Goal: Task Accomplishment & Management: Manage account settings

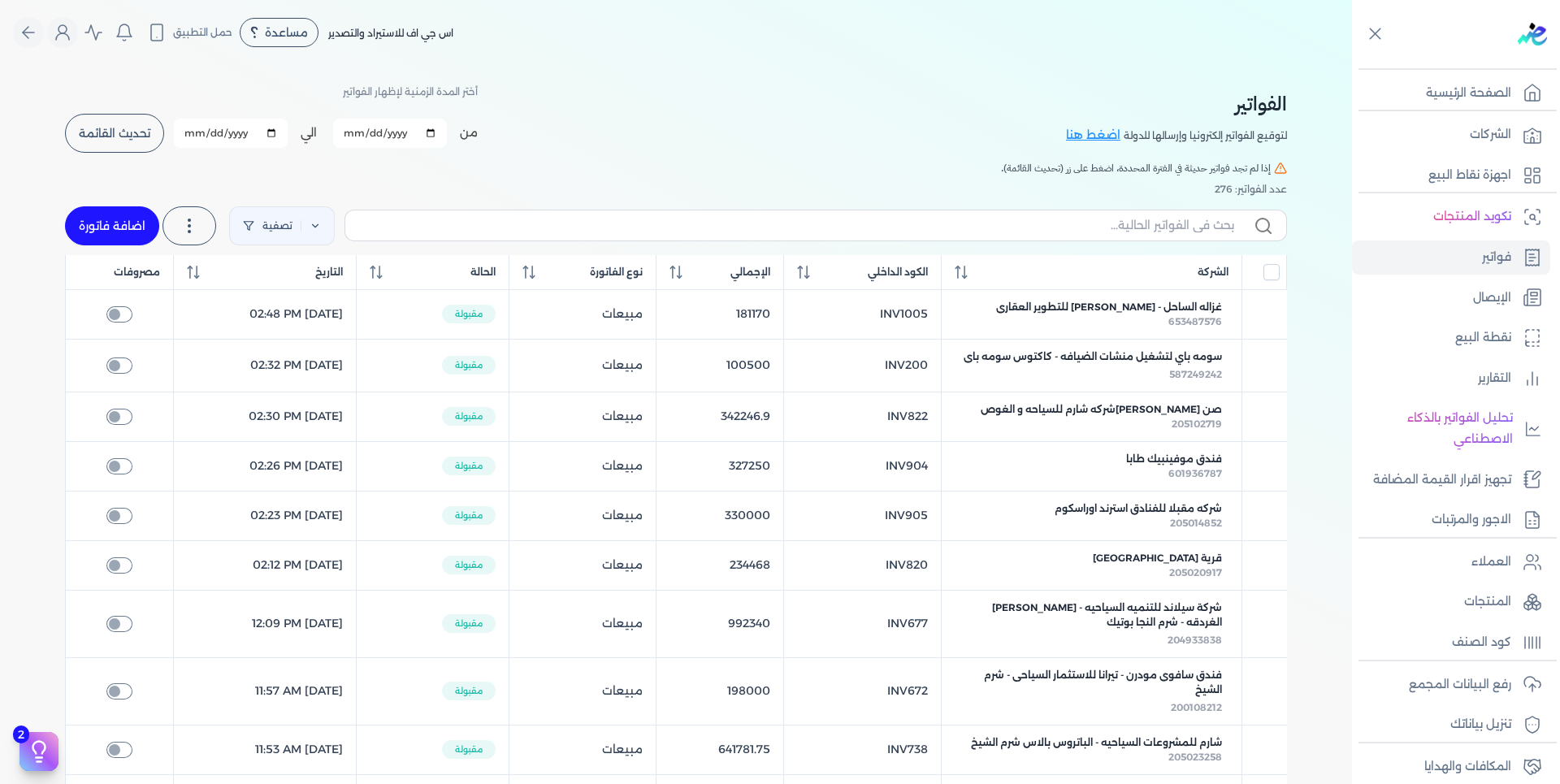
click at [93, 133] on span "تحديث القائمة" at bounding box center [114, 133] width 71 height 12
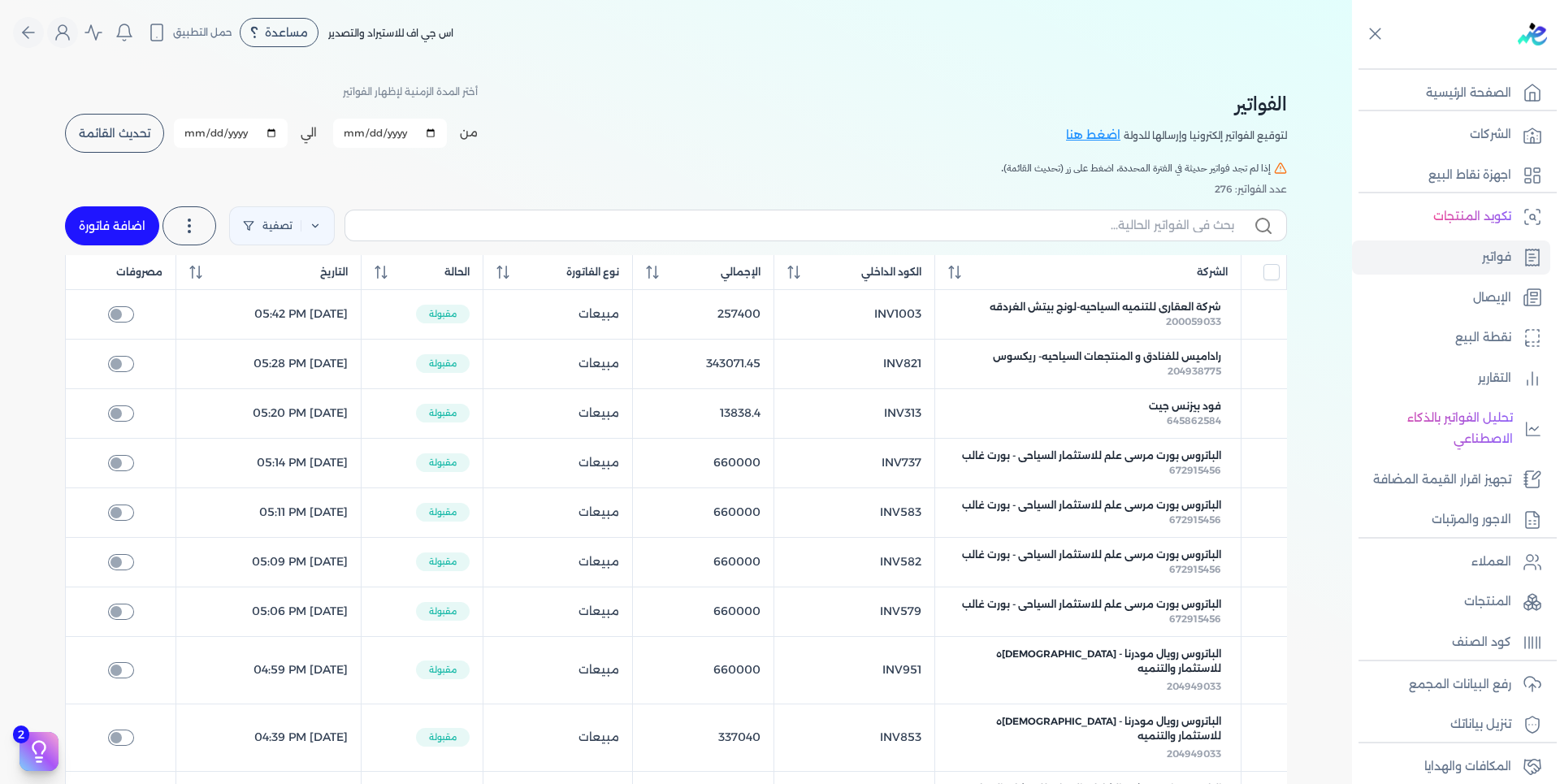
click at [490, 161] on h5 "إذا لم تجد فواتير حديثة في الفترة المحددة، اضغط على زر (تحديث القائمة)." at bounding box center [676, 168] width 1222 height 14
click at [130, 144] on button "تحديث القائمة" at bounding box center [114, 133] width 99 height 39
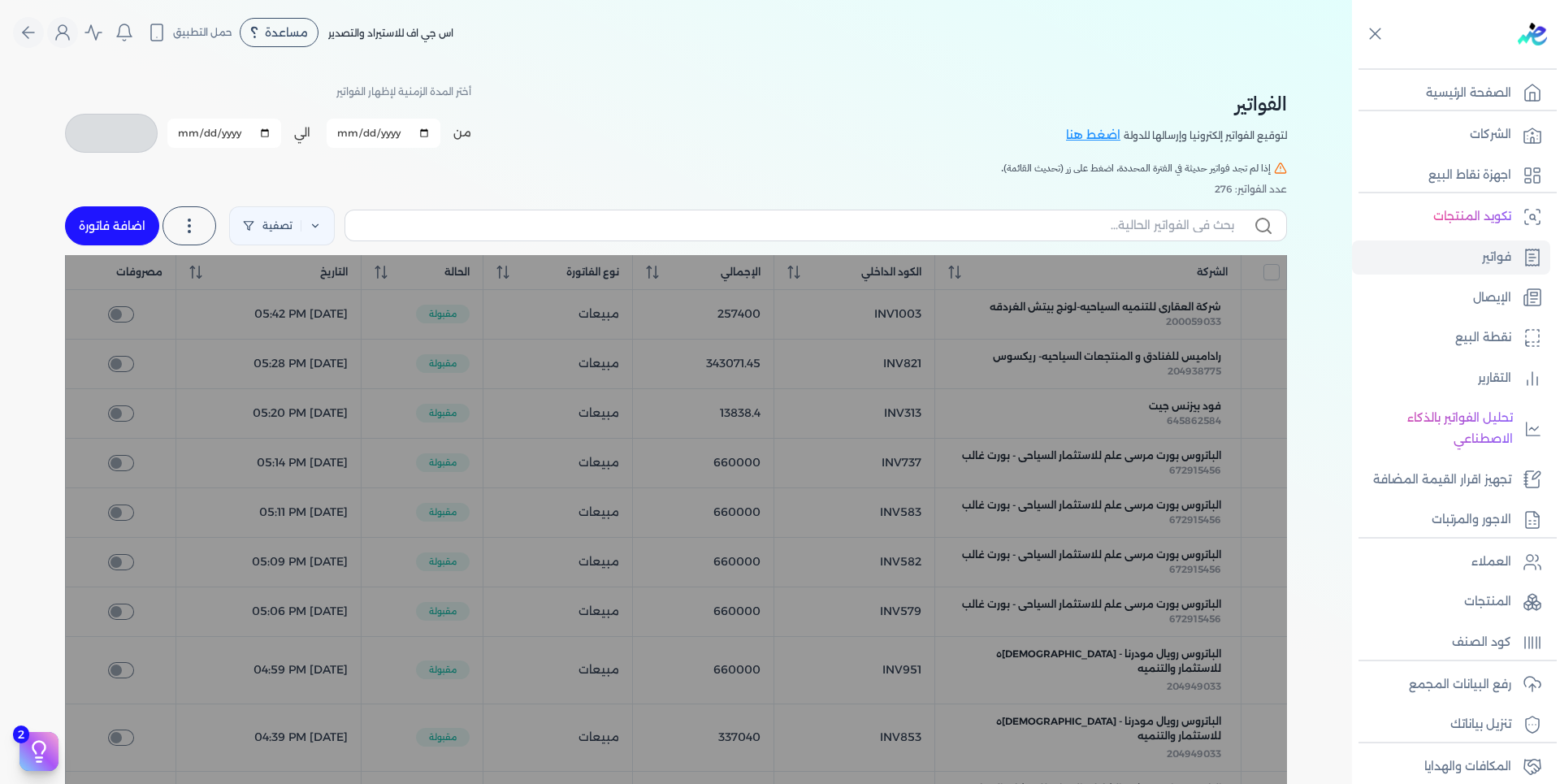
checkbox input "false"
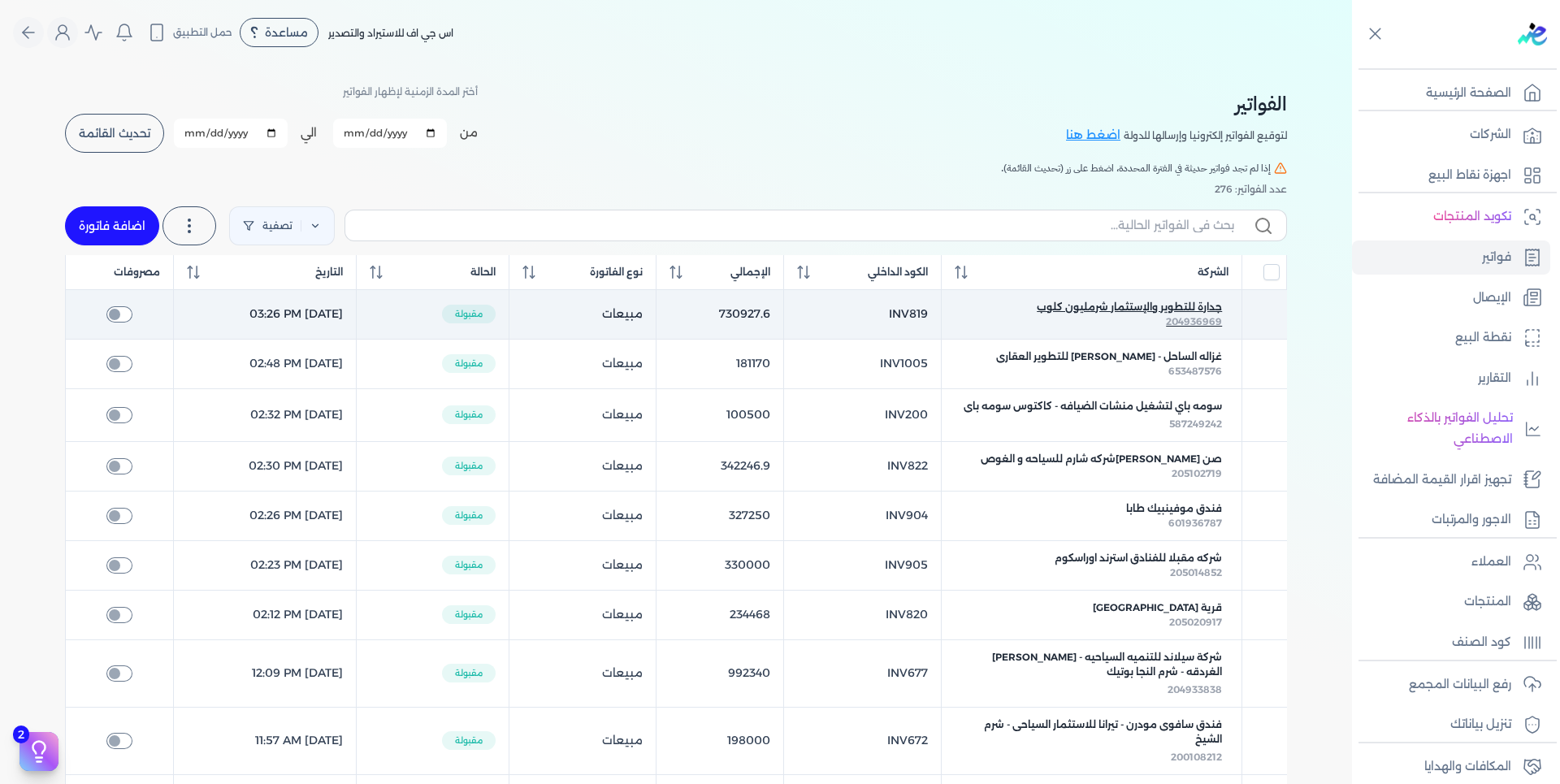
click at [1196, 306] on span "جدارة للتطوير والإستثمار شرمليون كلوب" at bounding box center [1129, 306] width 186 height 14
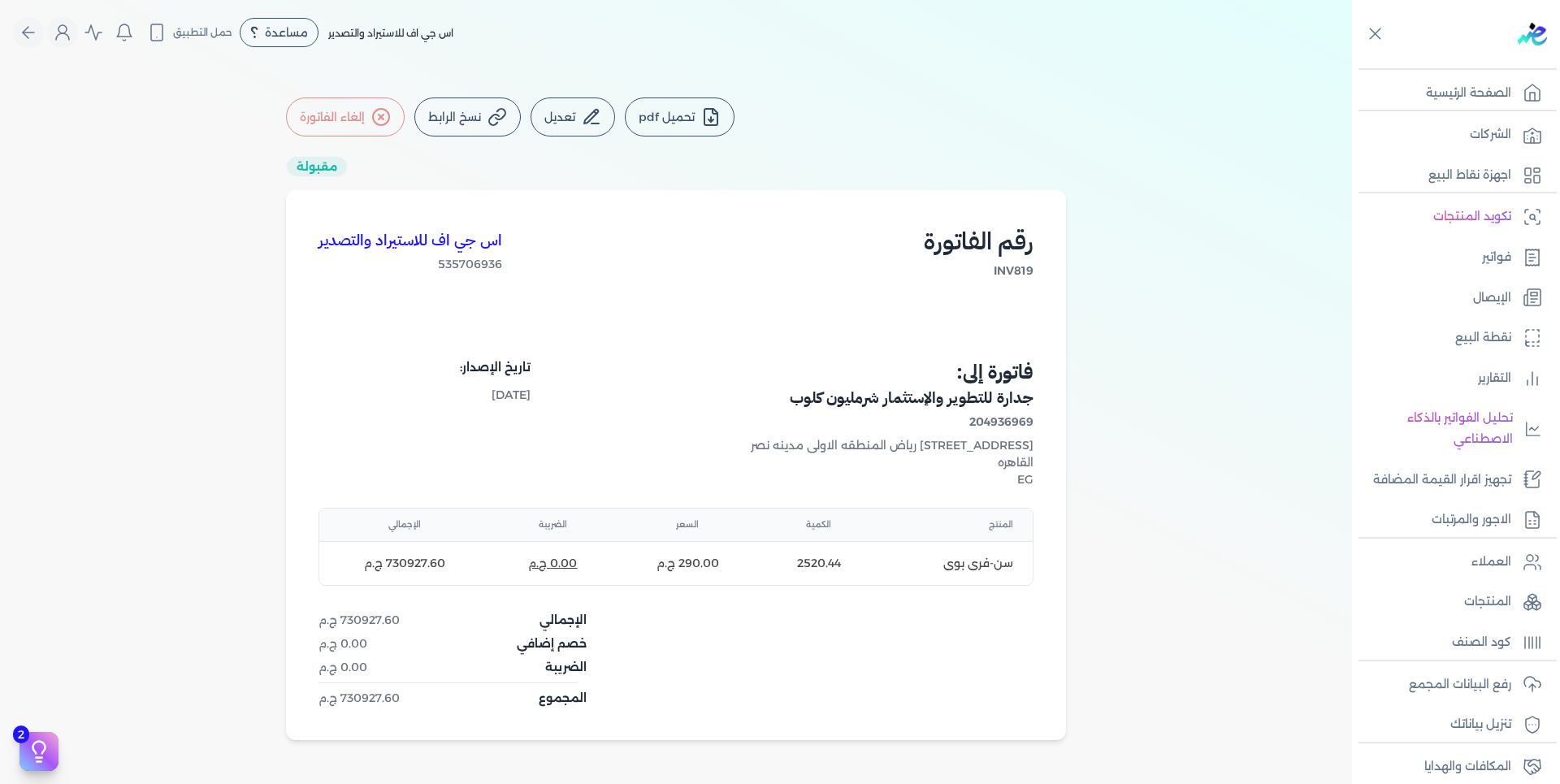
click at [661, 121] on button "تحميل pdf" at bounding box center [679, 117] width 110 height 39
click at [44, 32] on button "Global" at bounding box center [28, 32] width 31 height 31
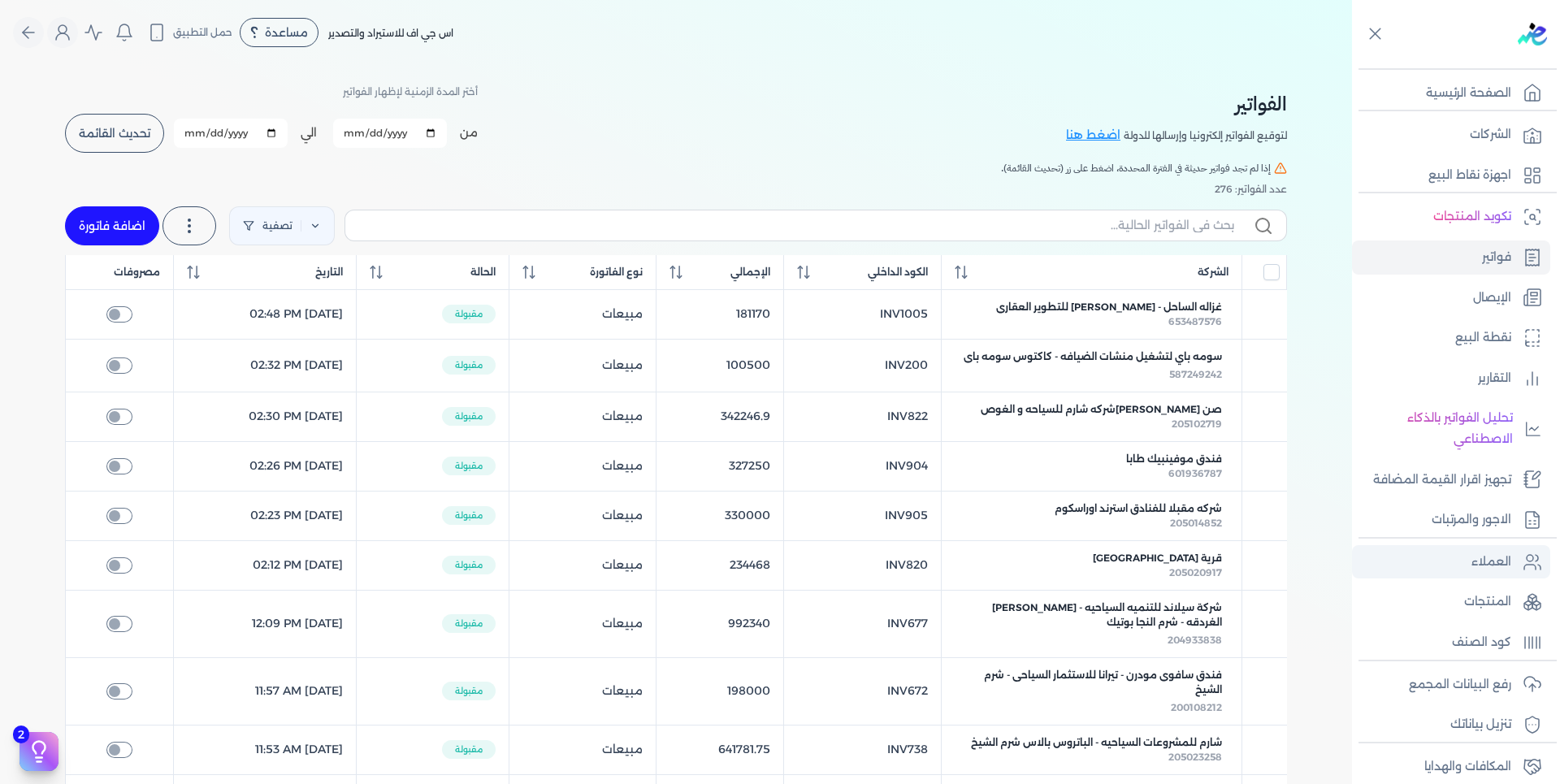
click at [1476, 572] on p "العملاء" at bounding box center [1491, 562] width 39 height 21
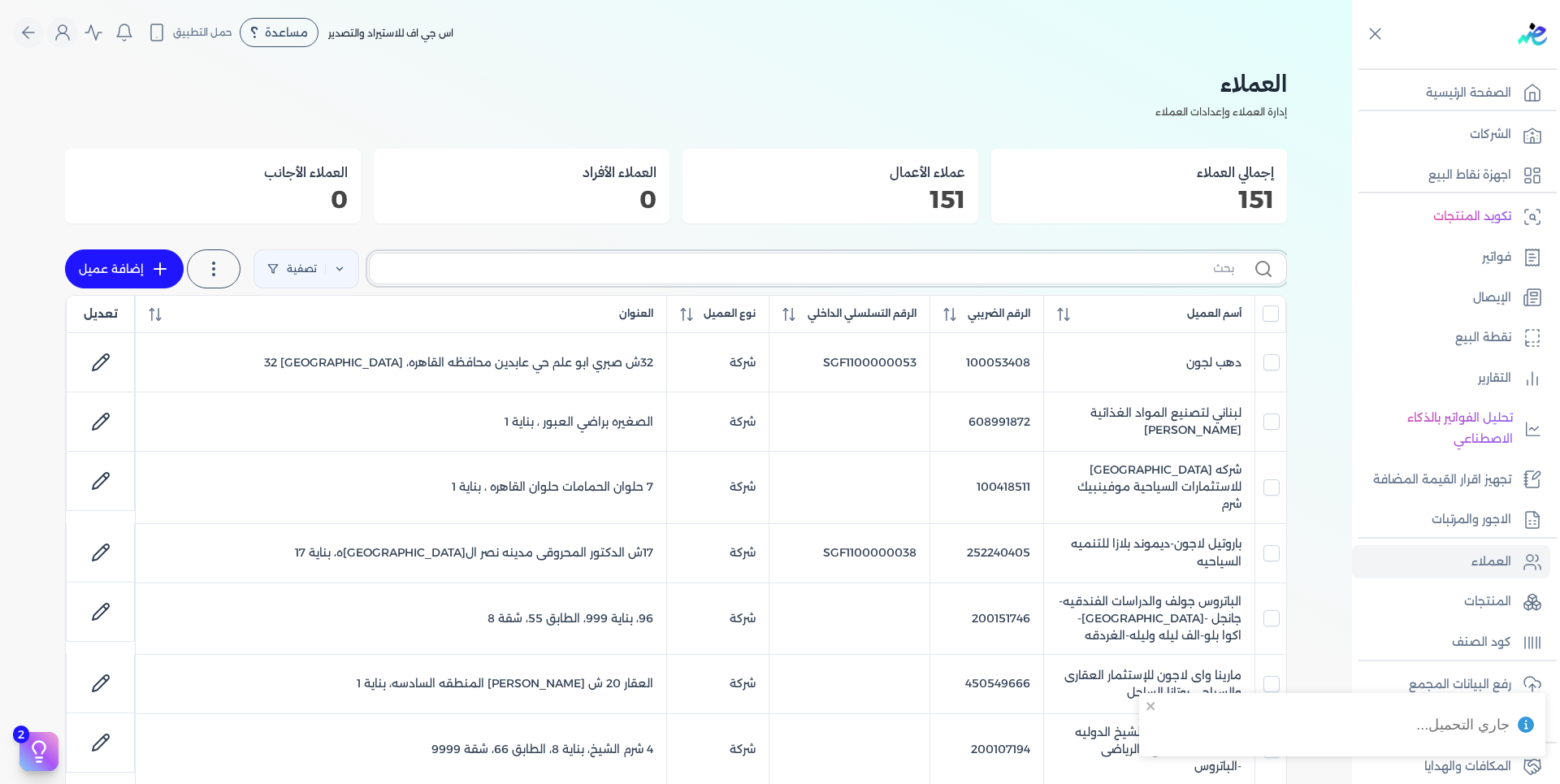
click at [1197, 269] on input "text" at bounding box center [809, 269] width 851 height 17
type input "20"
checkbox input "false"
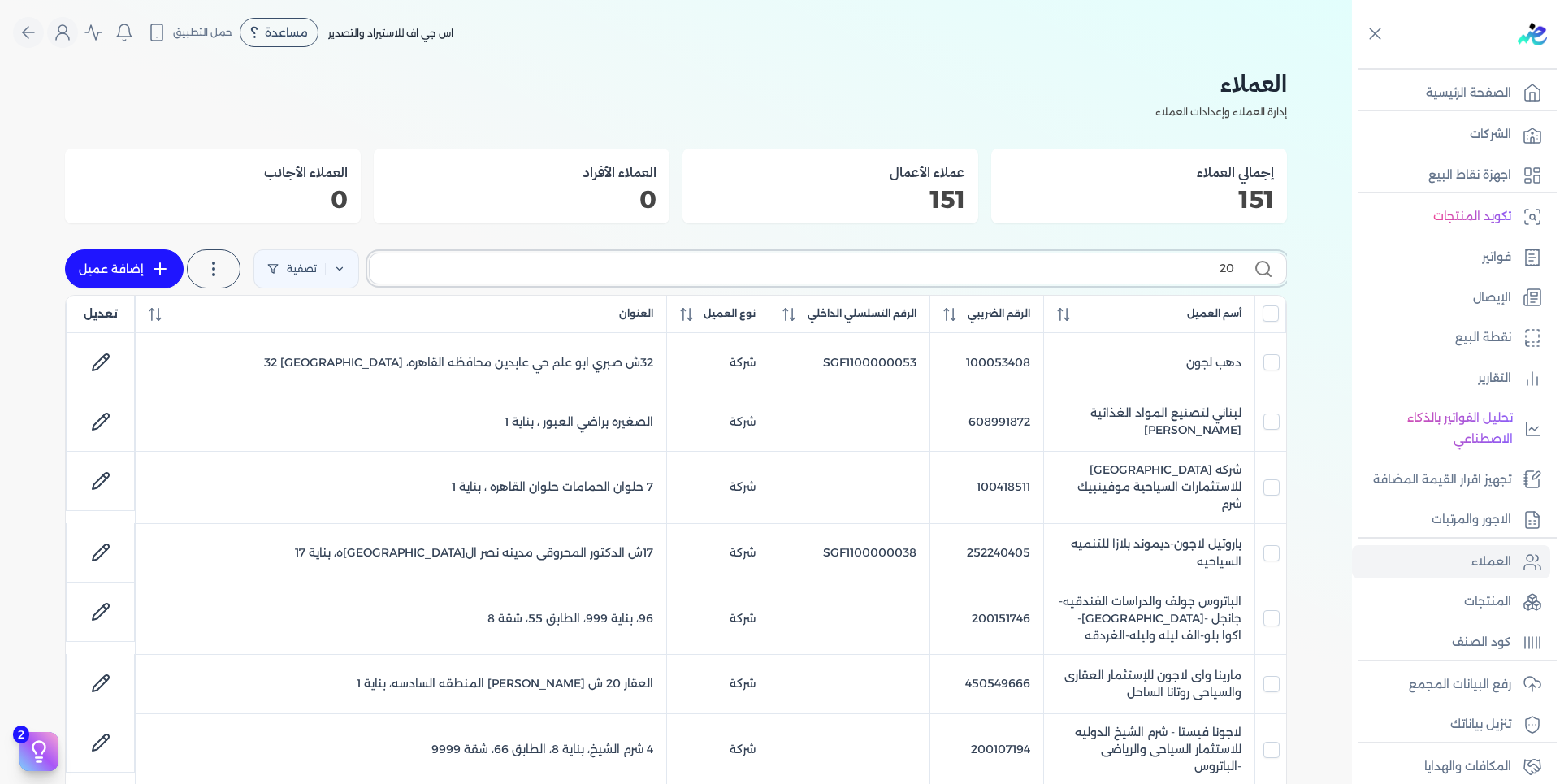
checkbox input "false"
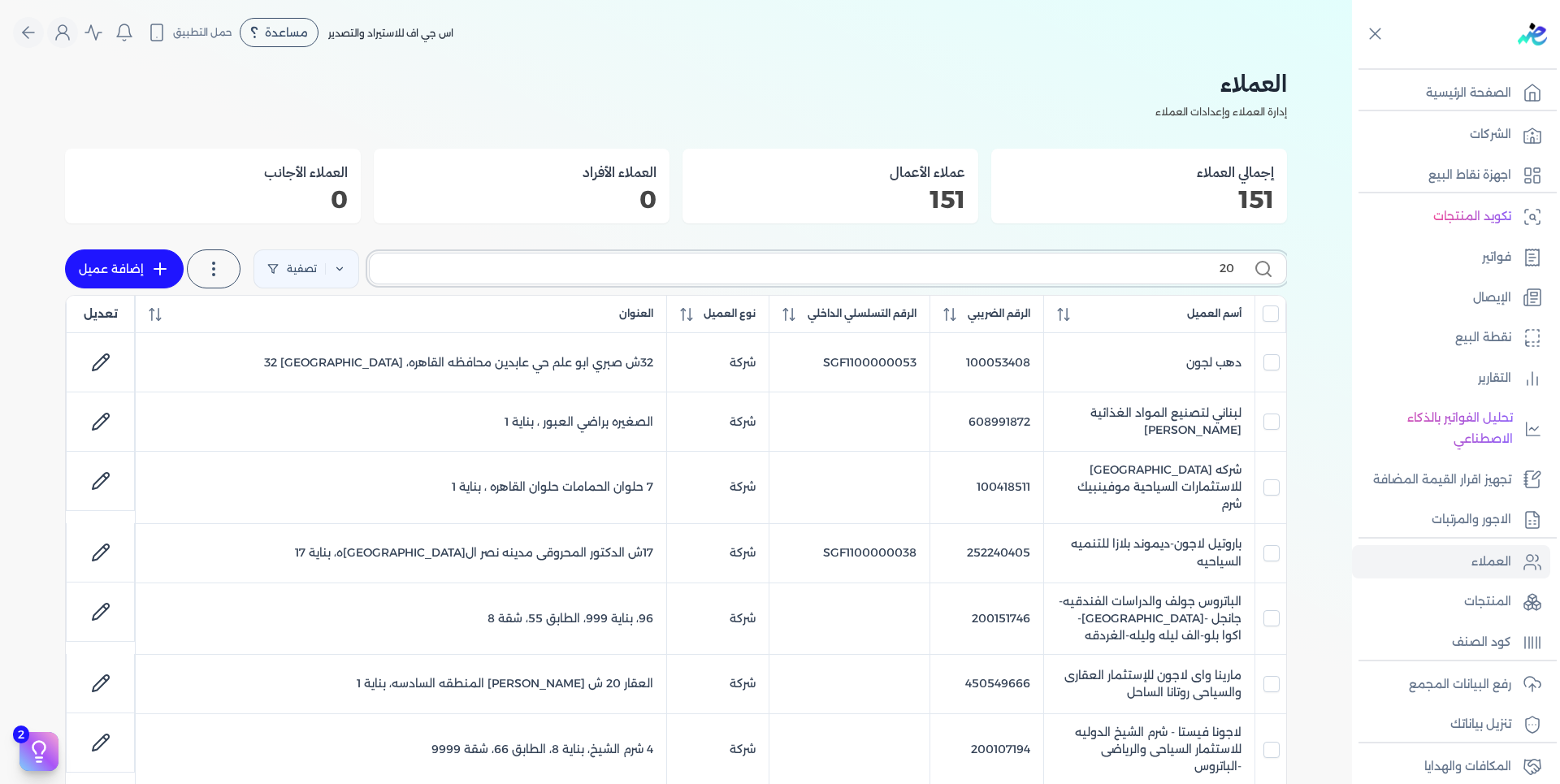
checkbox input "false"
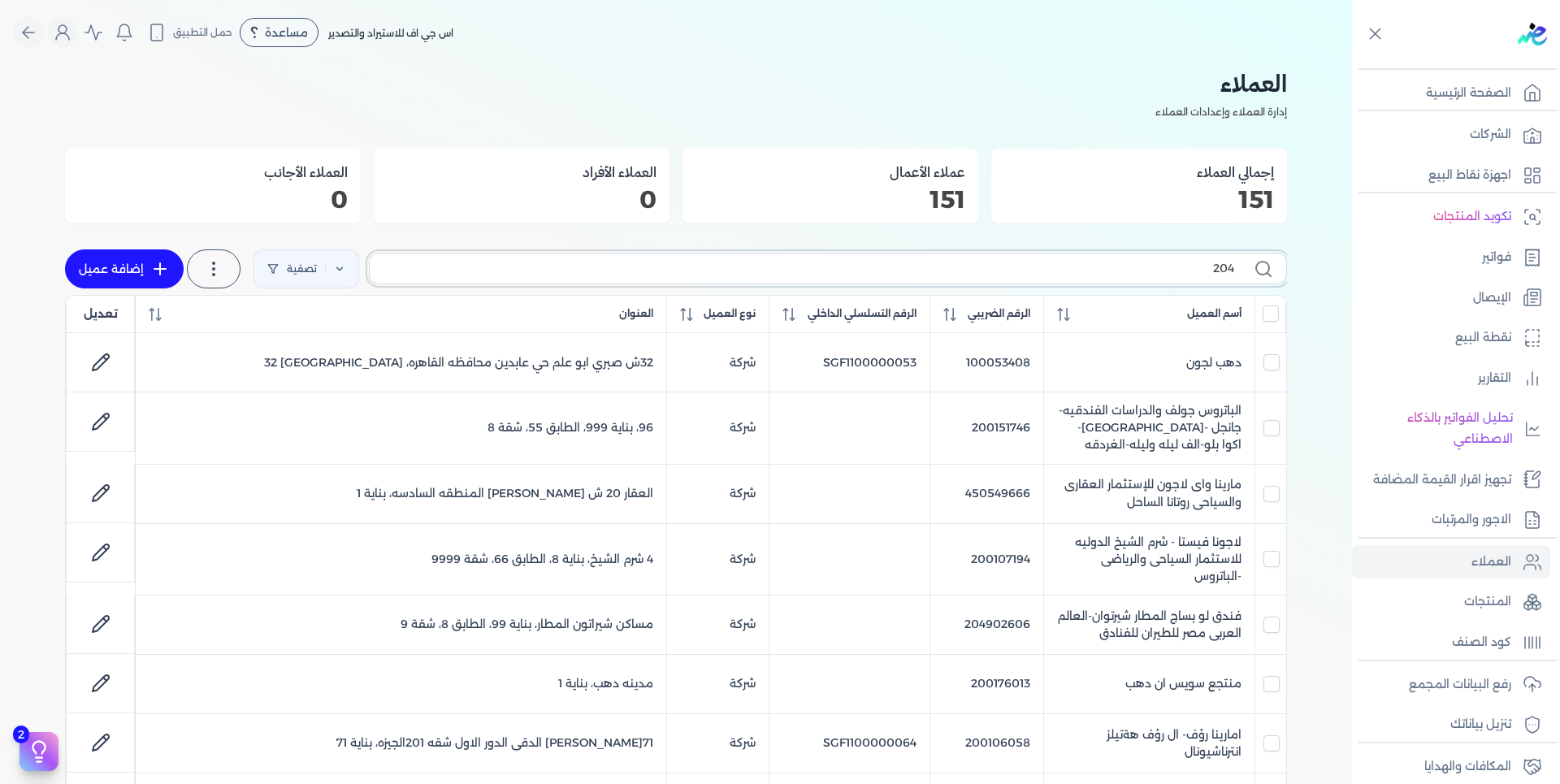
type input "2049"
checkbox input "false"
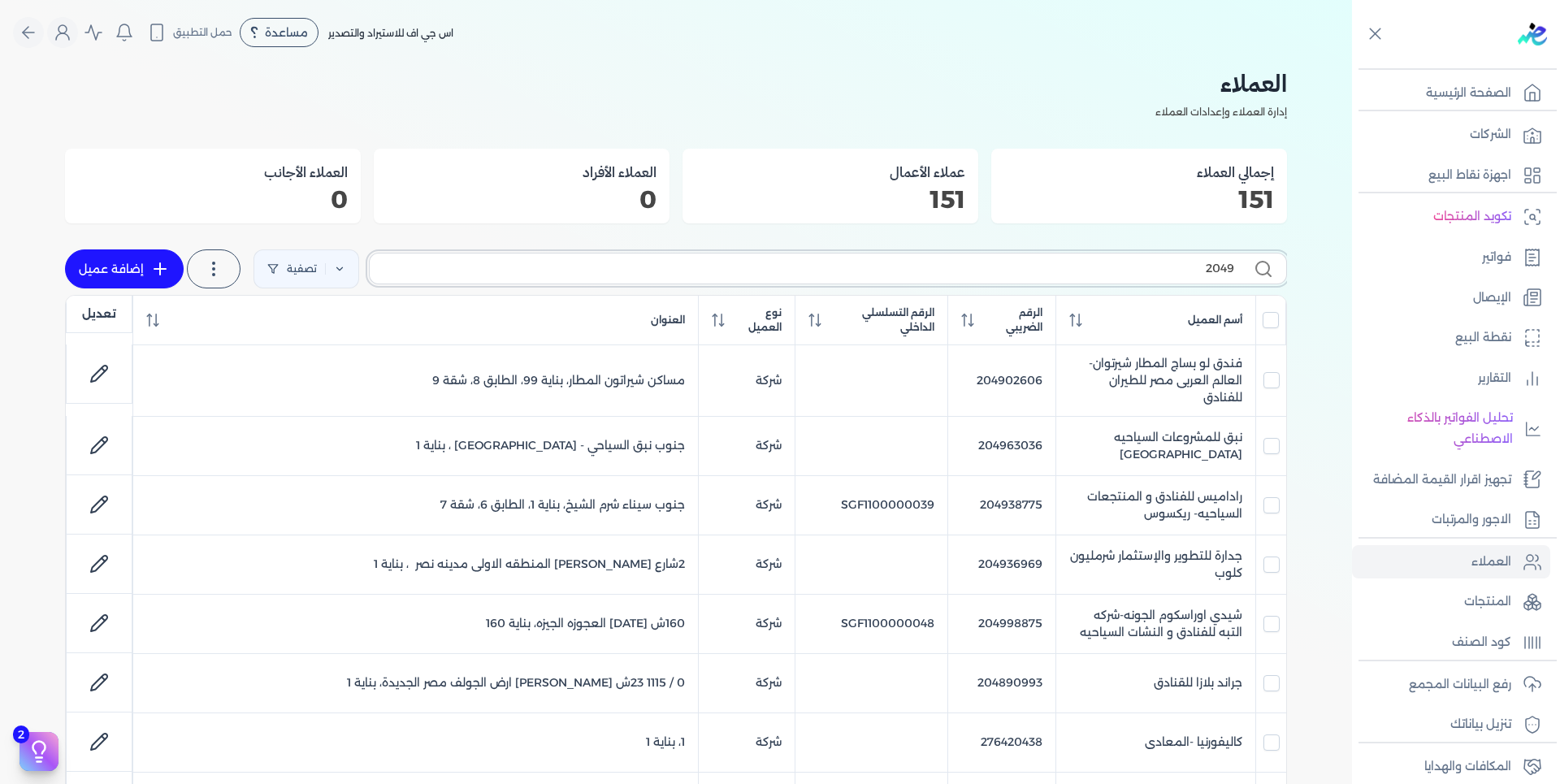
type input "20493"
checkbox input "false"
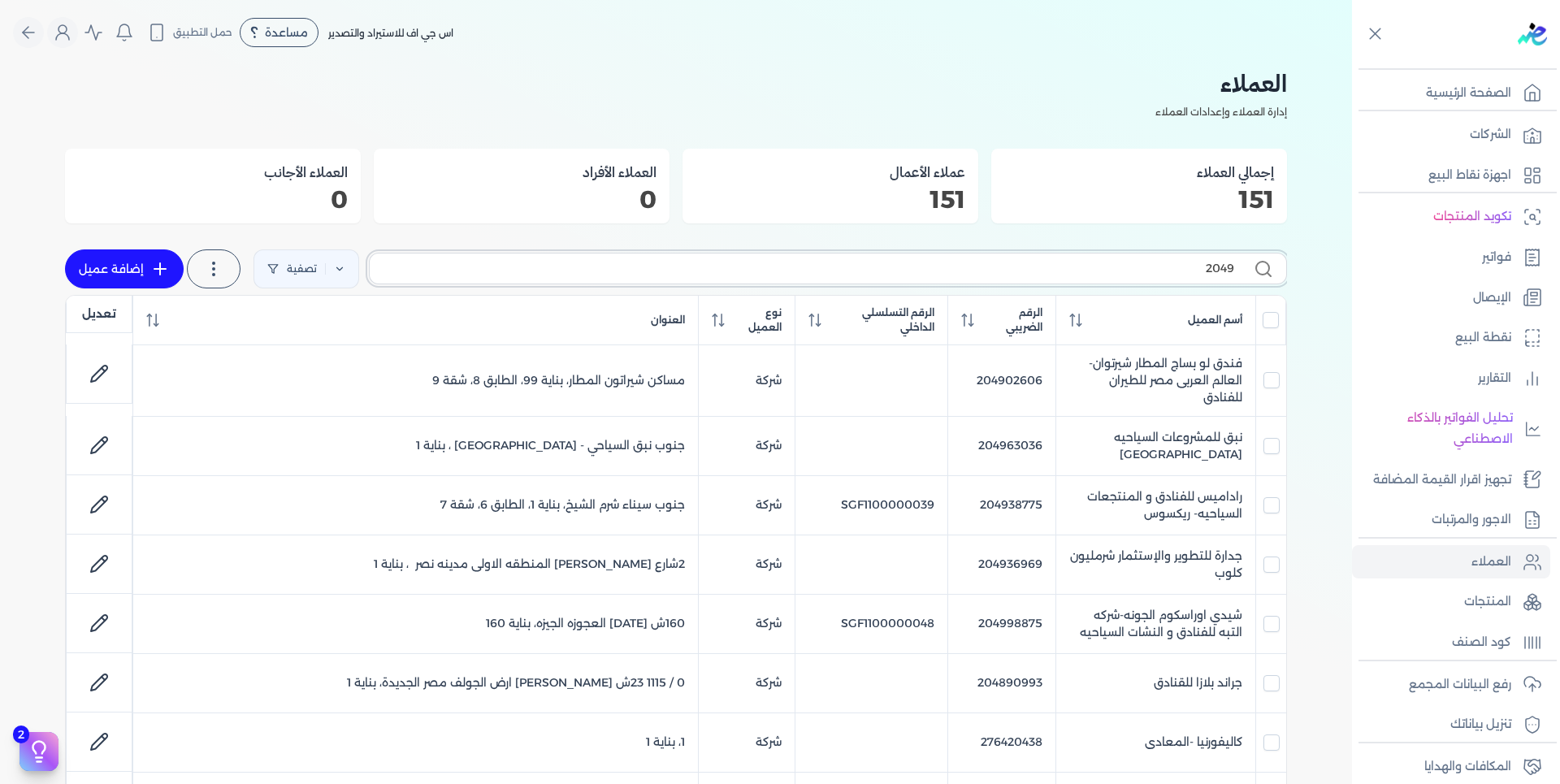
checkbox input "false"
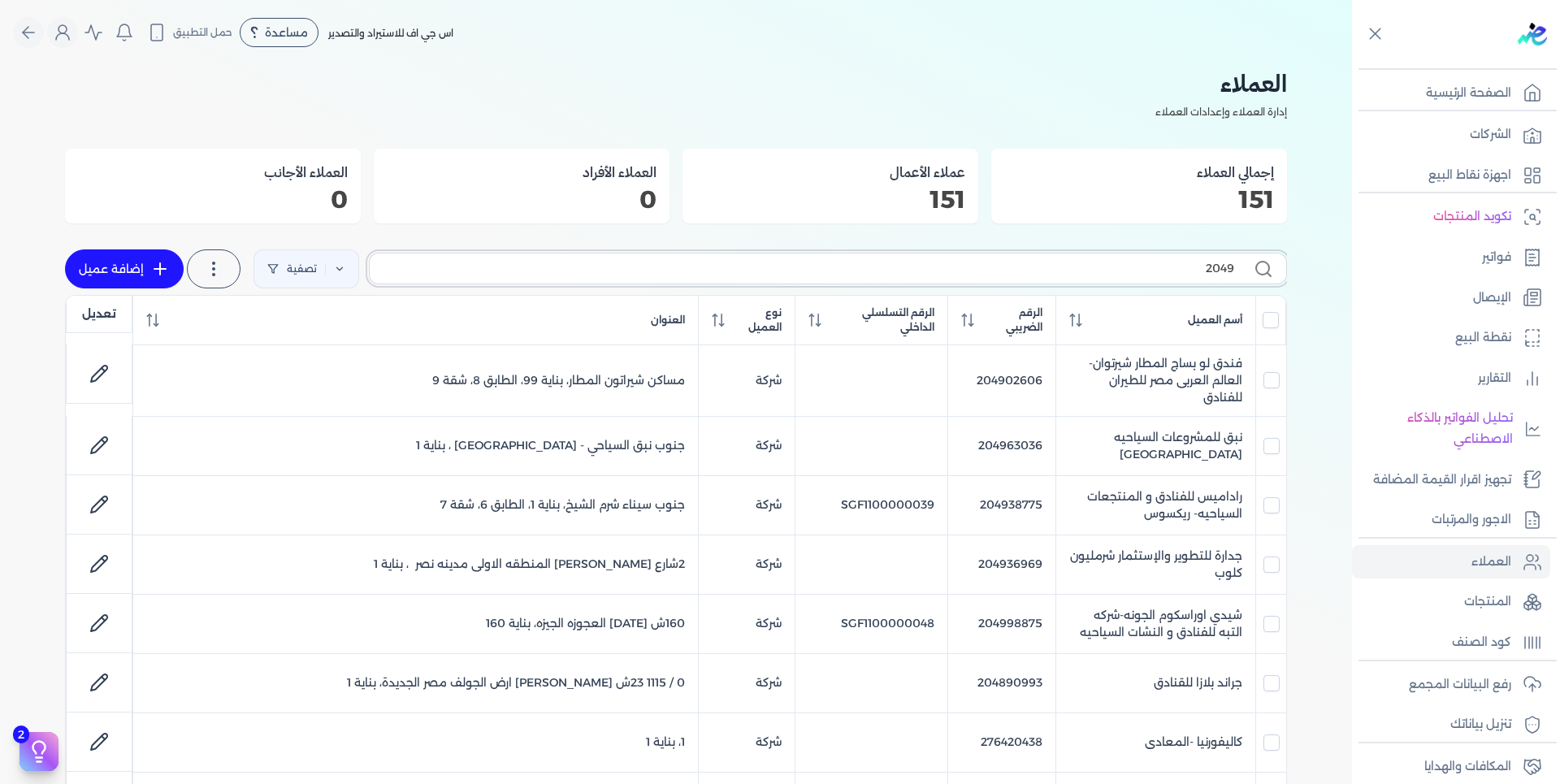
checkbox input "false"
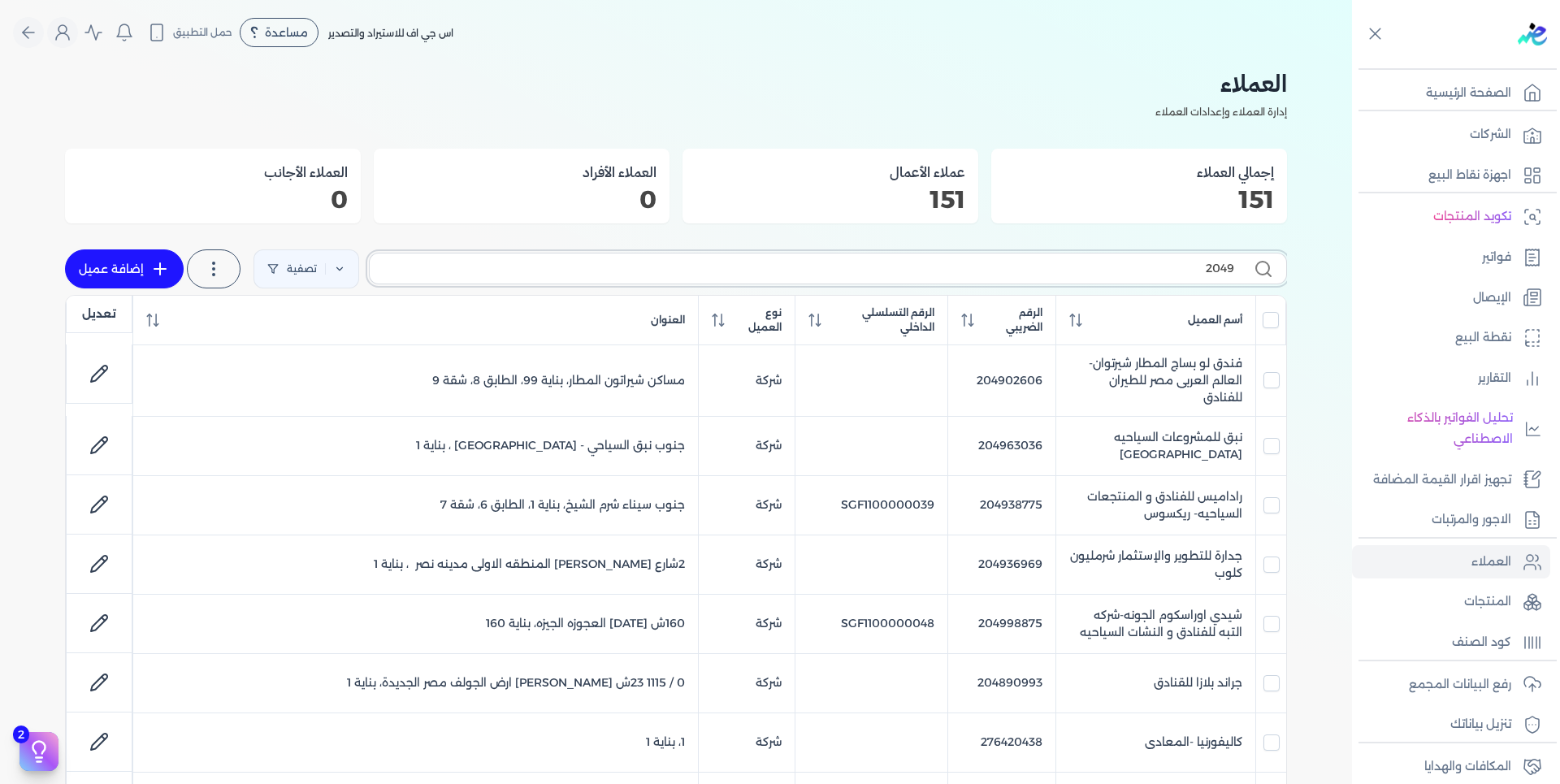
checkbox input "false"
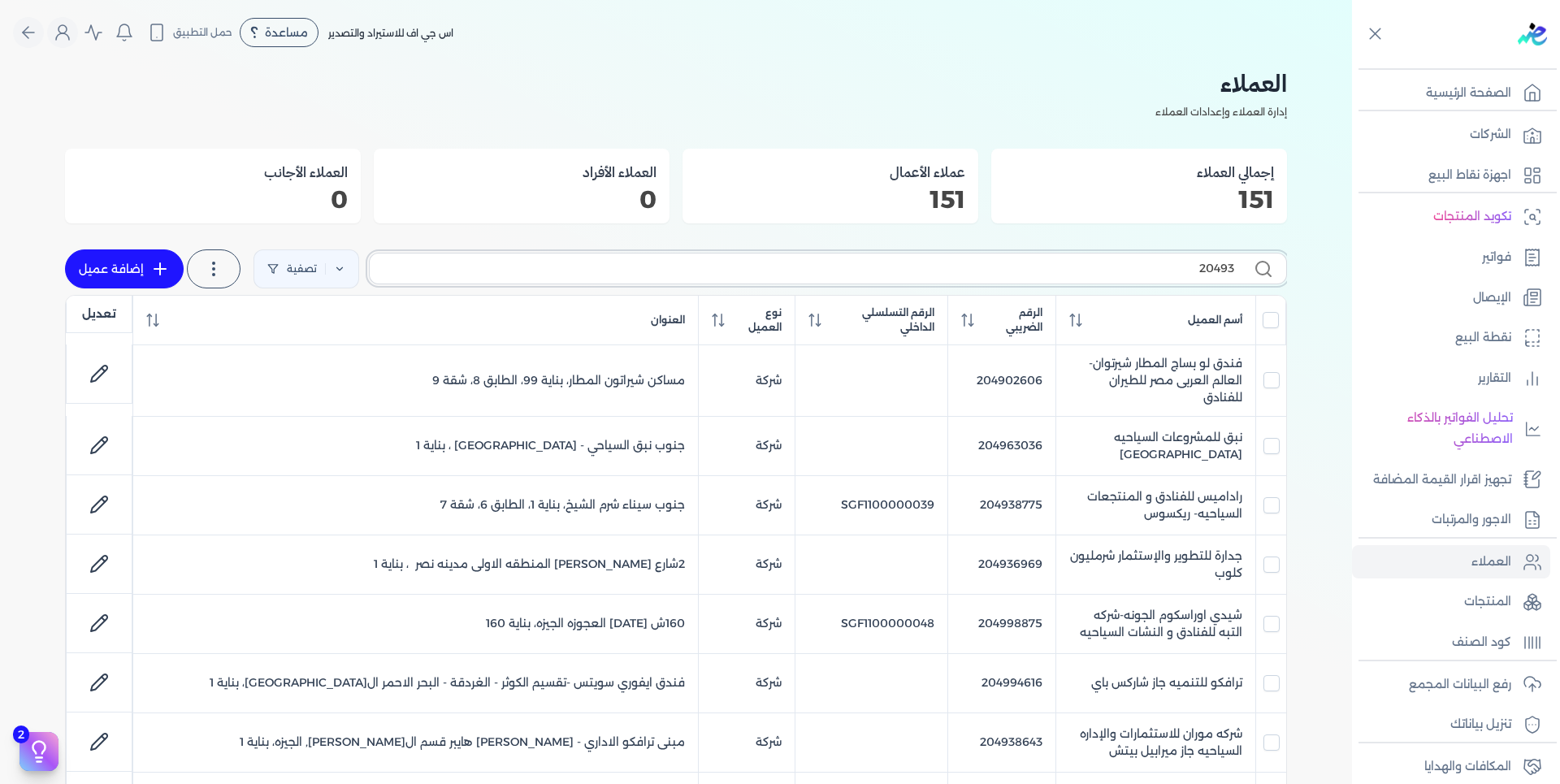
checkbox input "false"
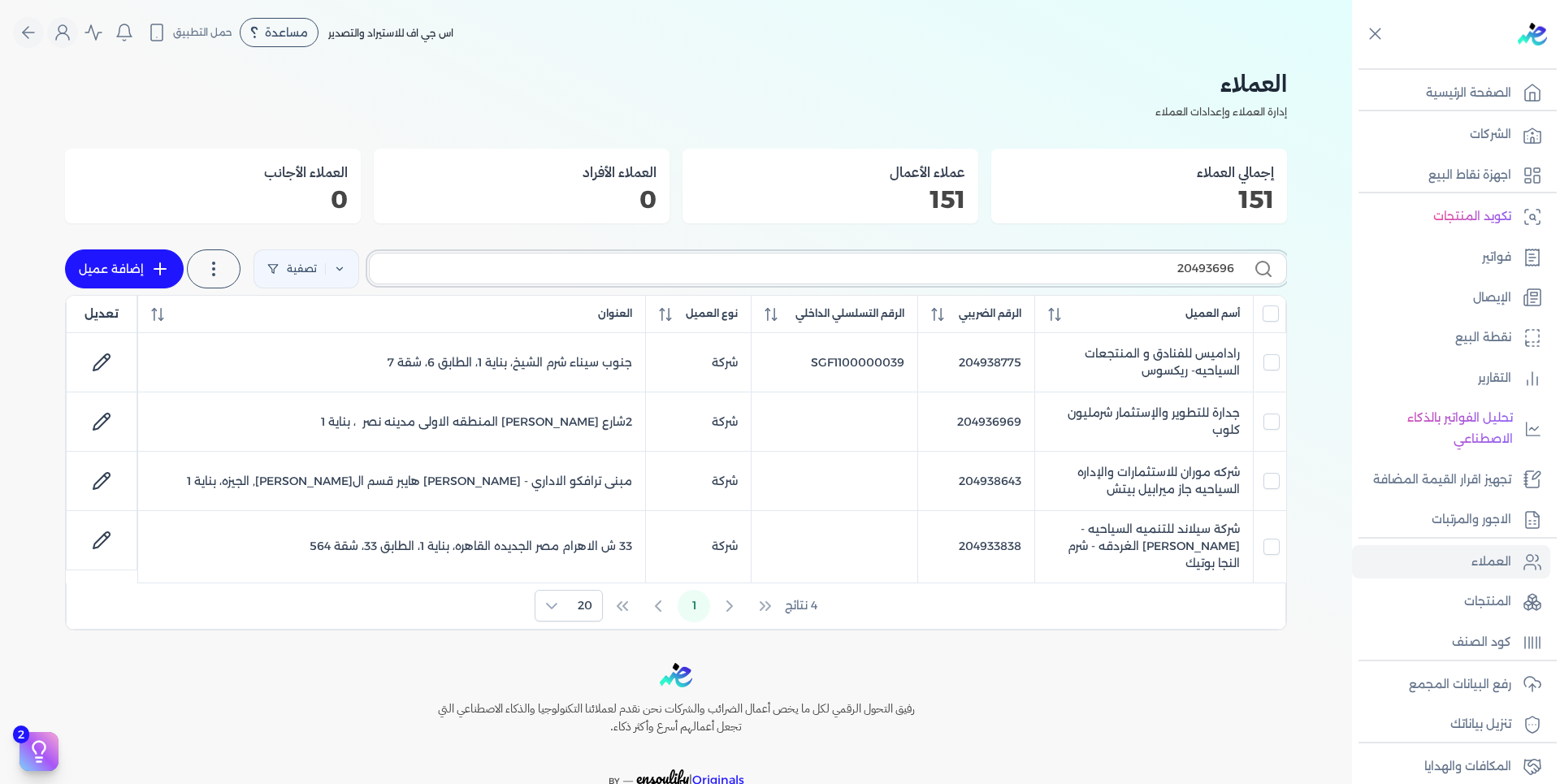
type input "204936969"
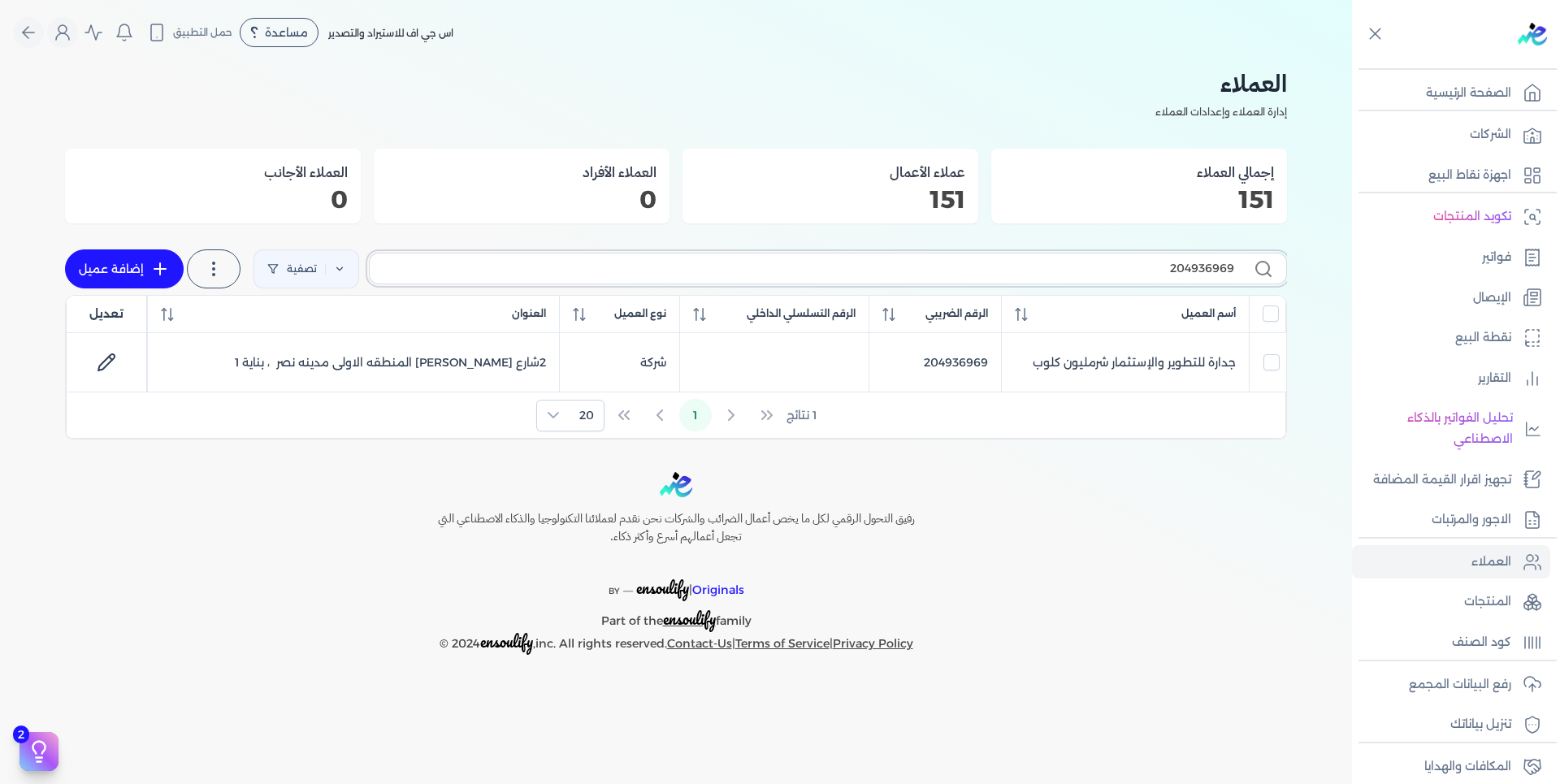
checkbox input "false"
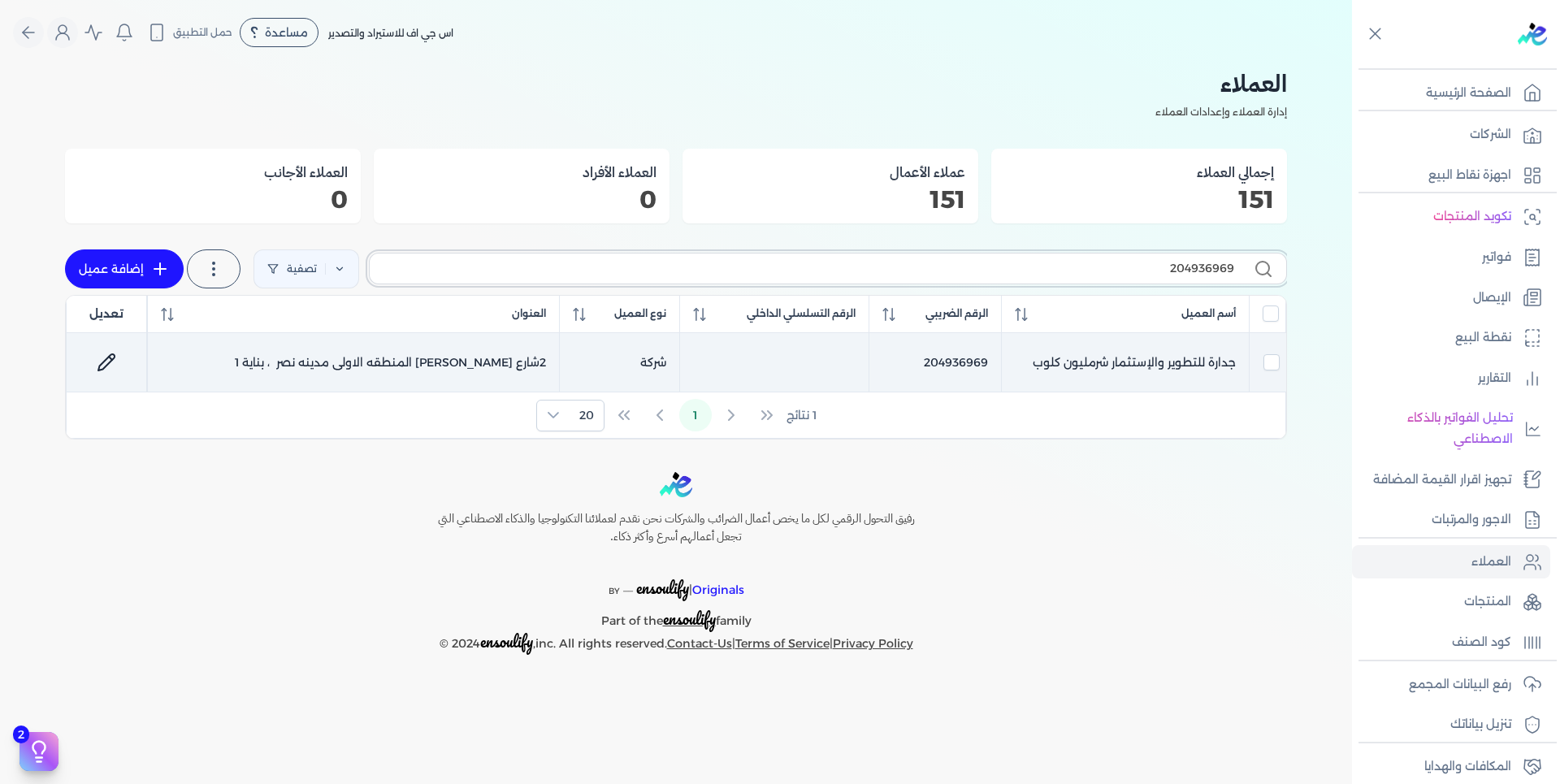
type input "204936969"
click at [114, 357] on icon at bounding box center [106, 362] width 19 height 19
select select "B"
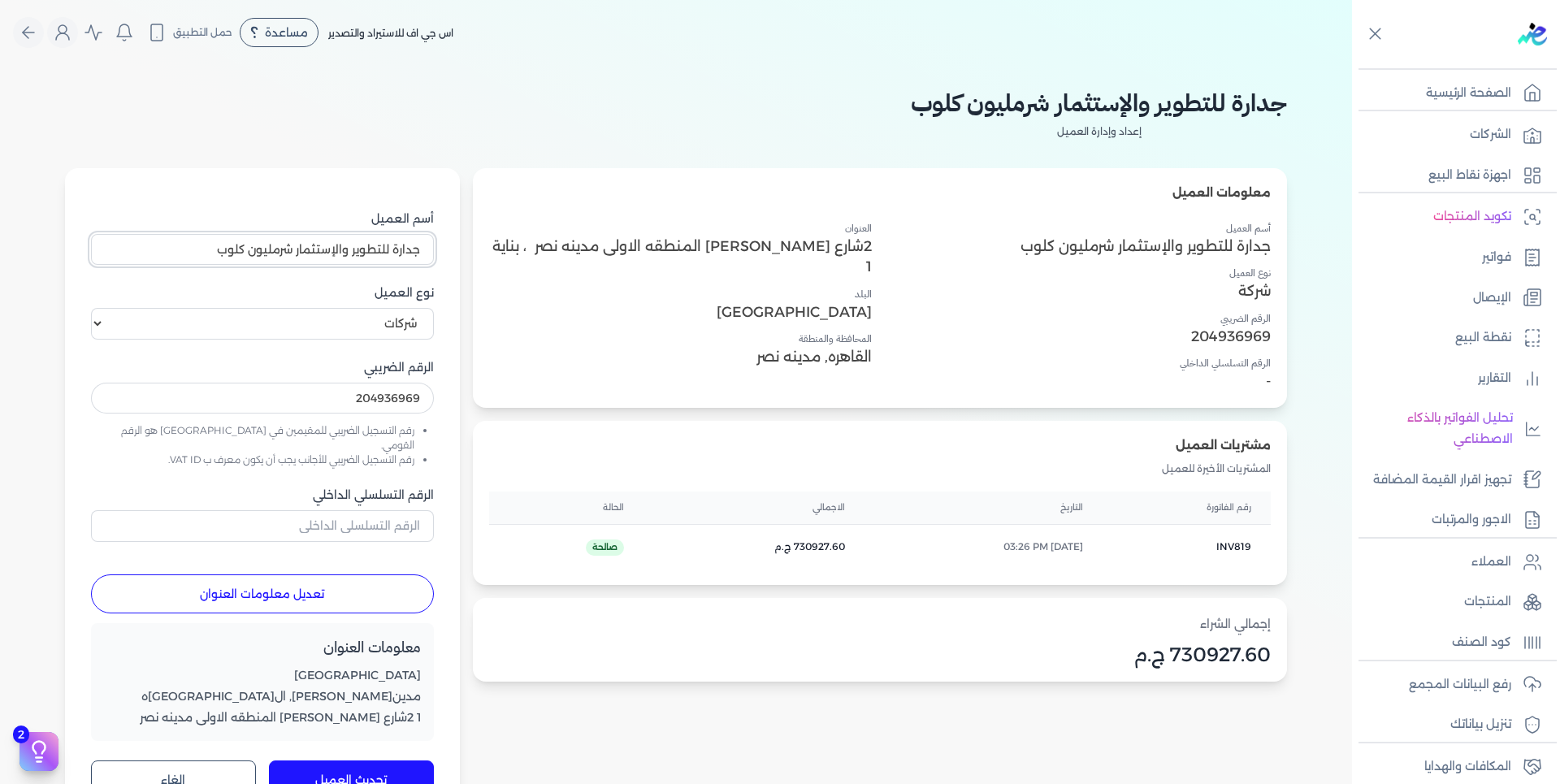
drag, startPoint x: 249, startPoint y: 248, endPoint x: 139, endPoint y: 246, distance: 110.0
click at [139, 246] on input "جدارة للتطوير والإستثمار شرمليون كلوب" at bounding box center [262, 249] width 343 height 31
click at [249, 248] on input "جدارة للتطوير والإستثمار شرمليون لايف" at bounding box center [262, 249] width 343 height 31
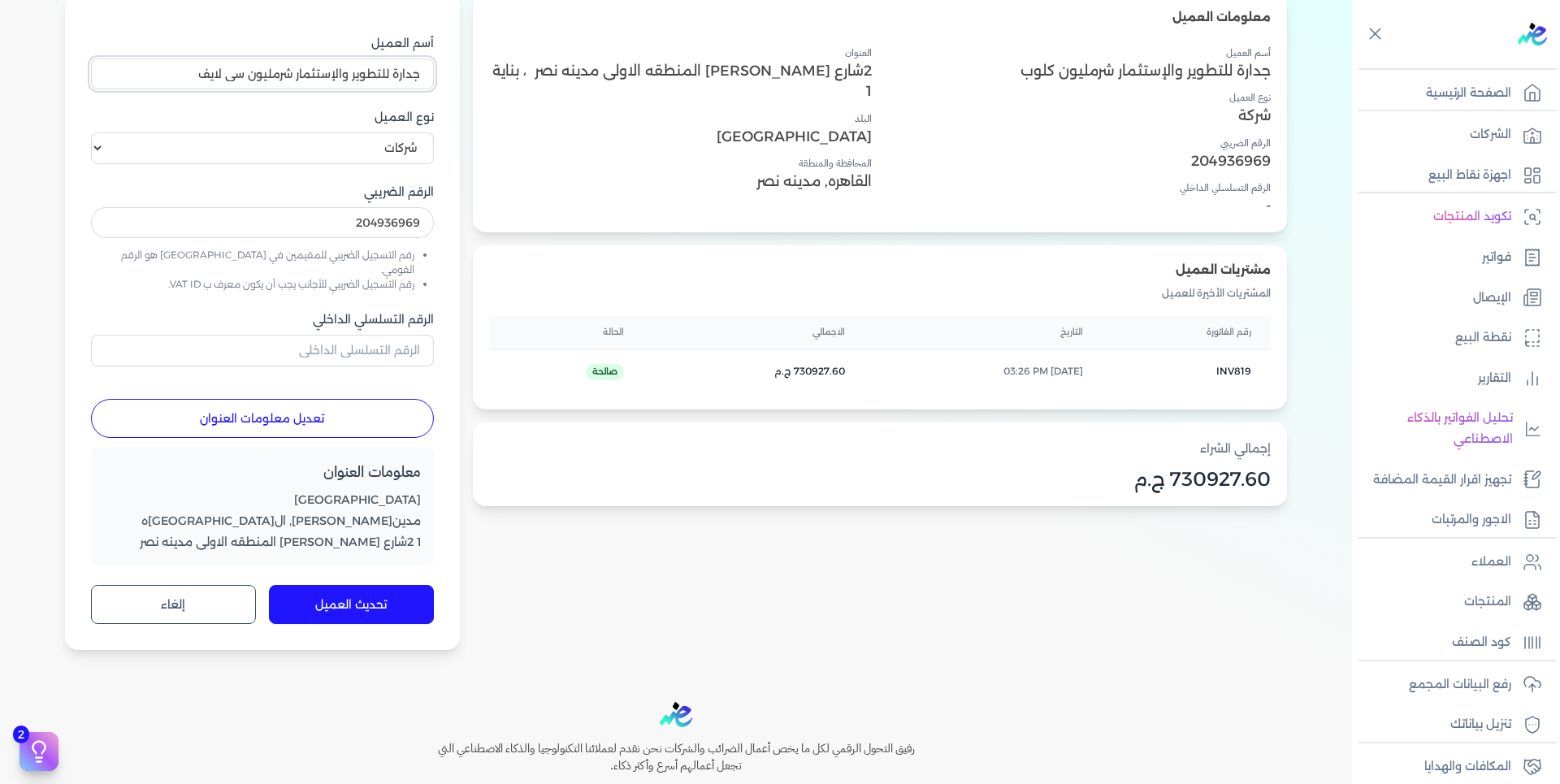
type input "جدارة للتطوير والإستثمار شرمليون سى لايف"
click at [400, 593] on button "تحديث العميل" at bounding box center [351, 604] width 165 height 39
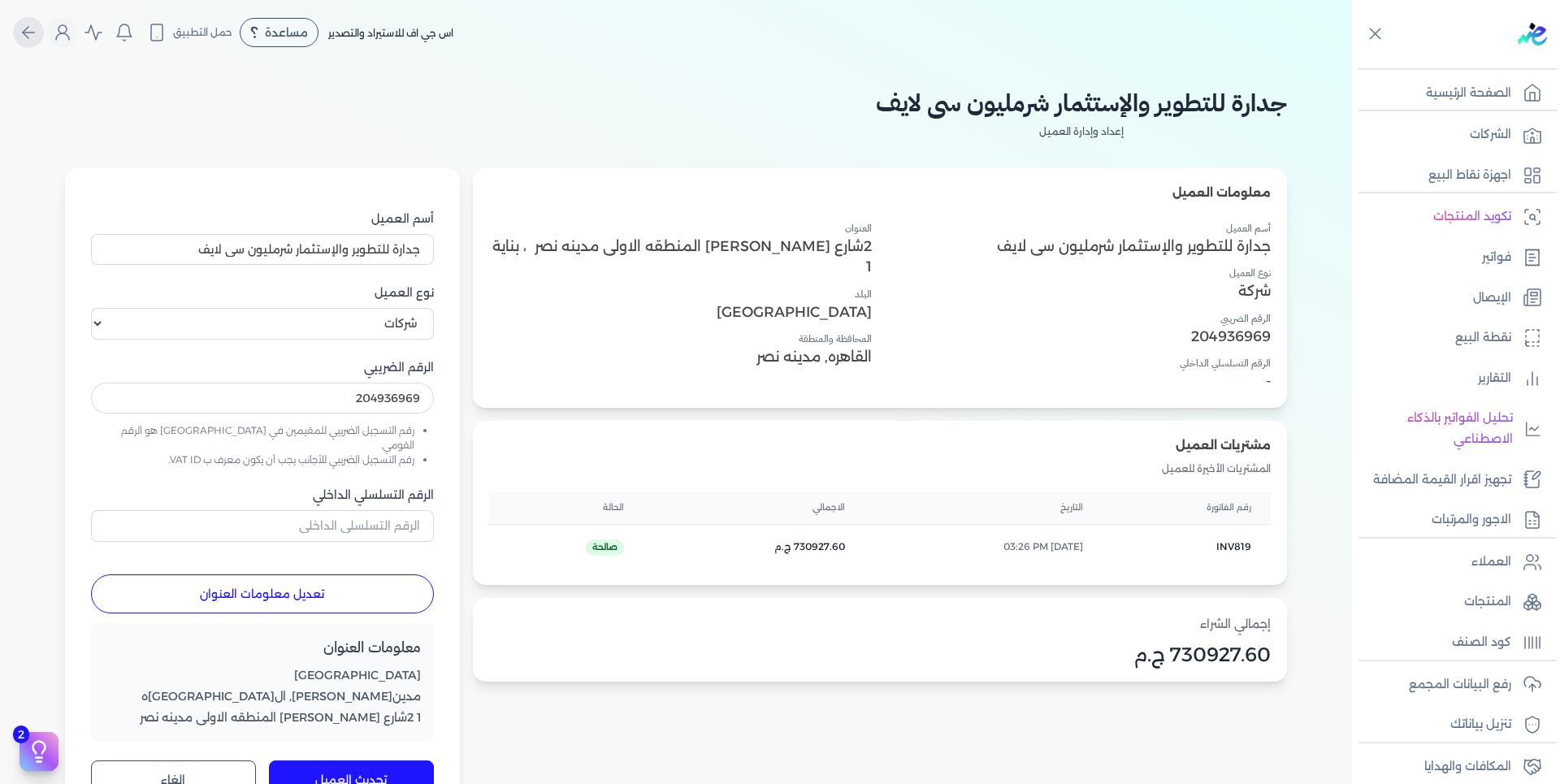
click at [36, 25] on icon "Global" at bounding box center [28, 32] width 19 height 19
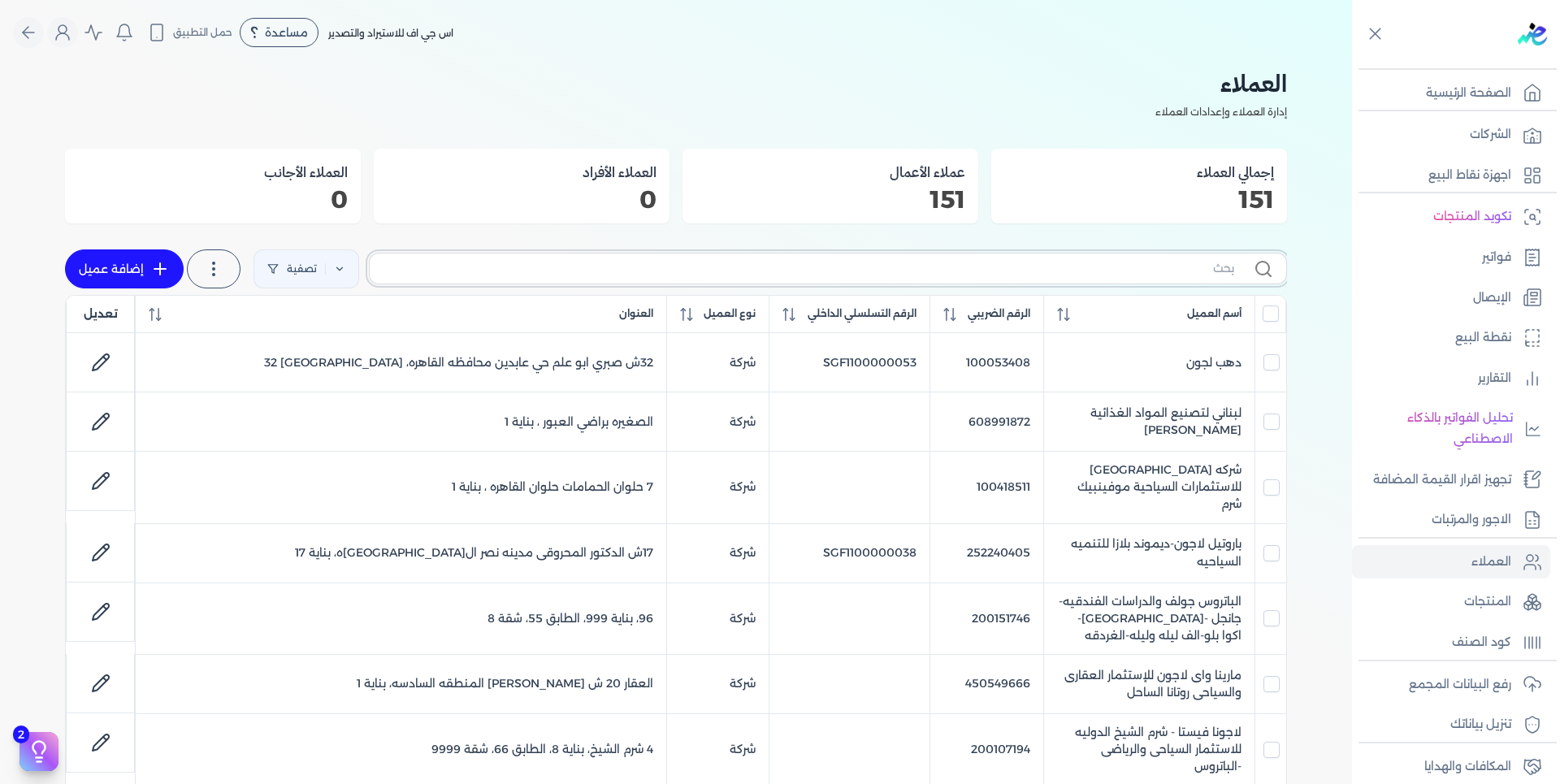
click at [1158, 269] on input "text" at bounding box center [809, 269] width 851 height 17
type input "204"
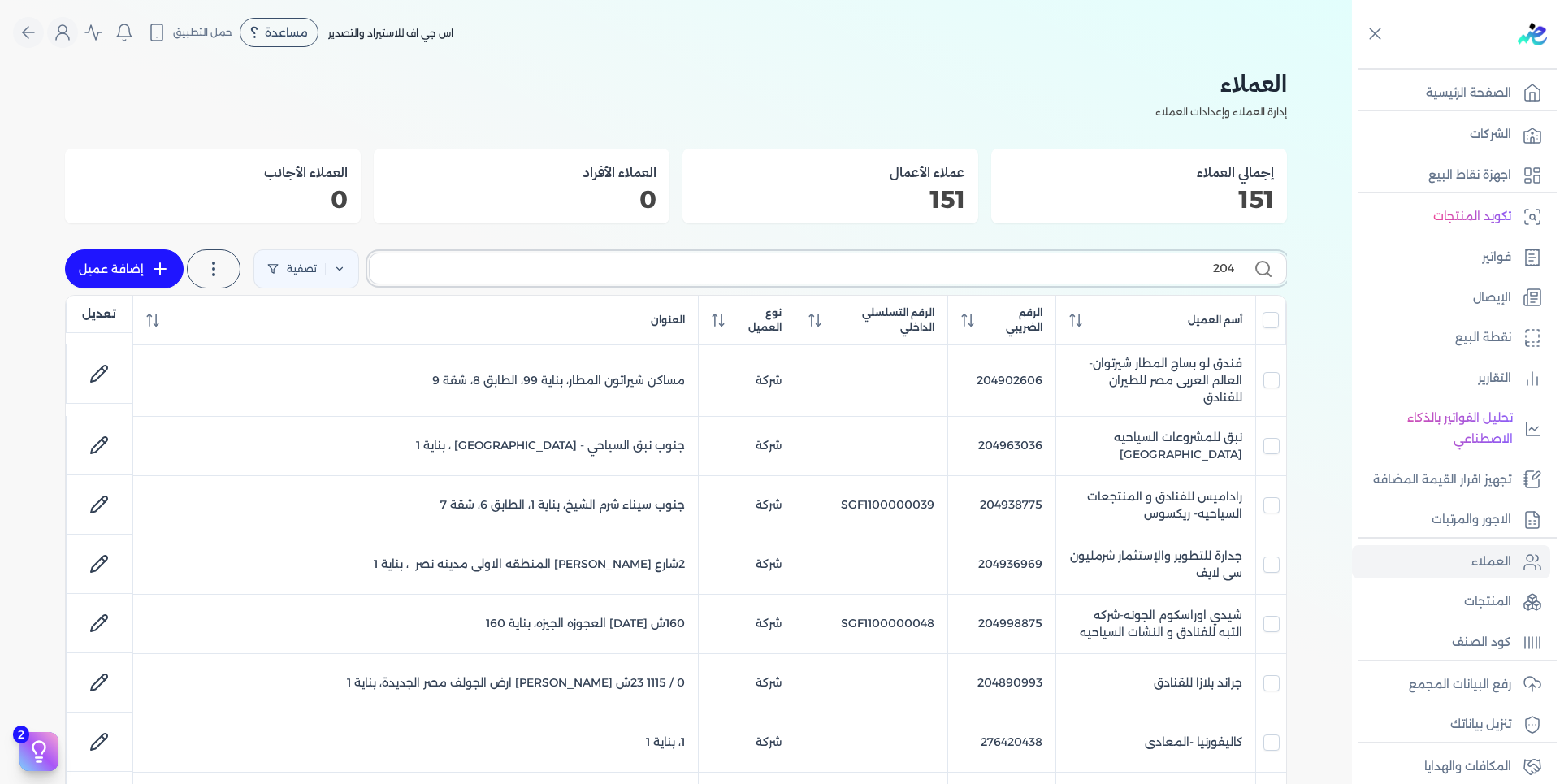
checkbox input "false"
type input "204936"
checkbox input "false"
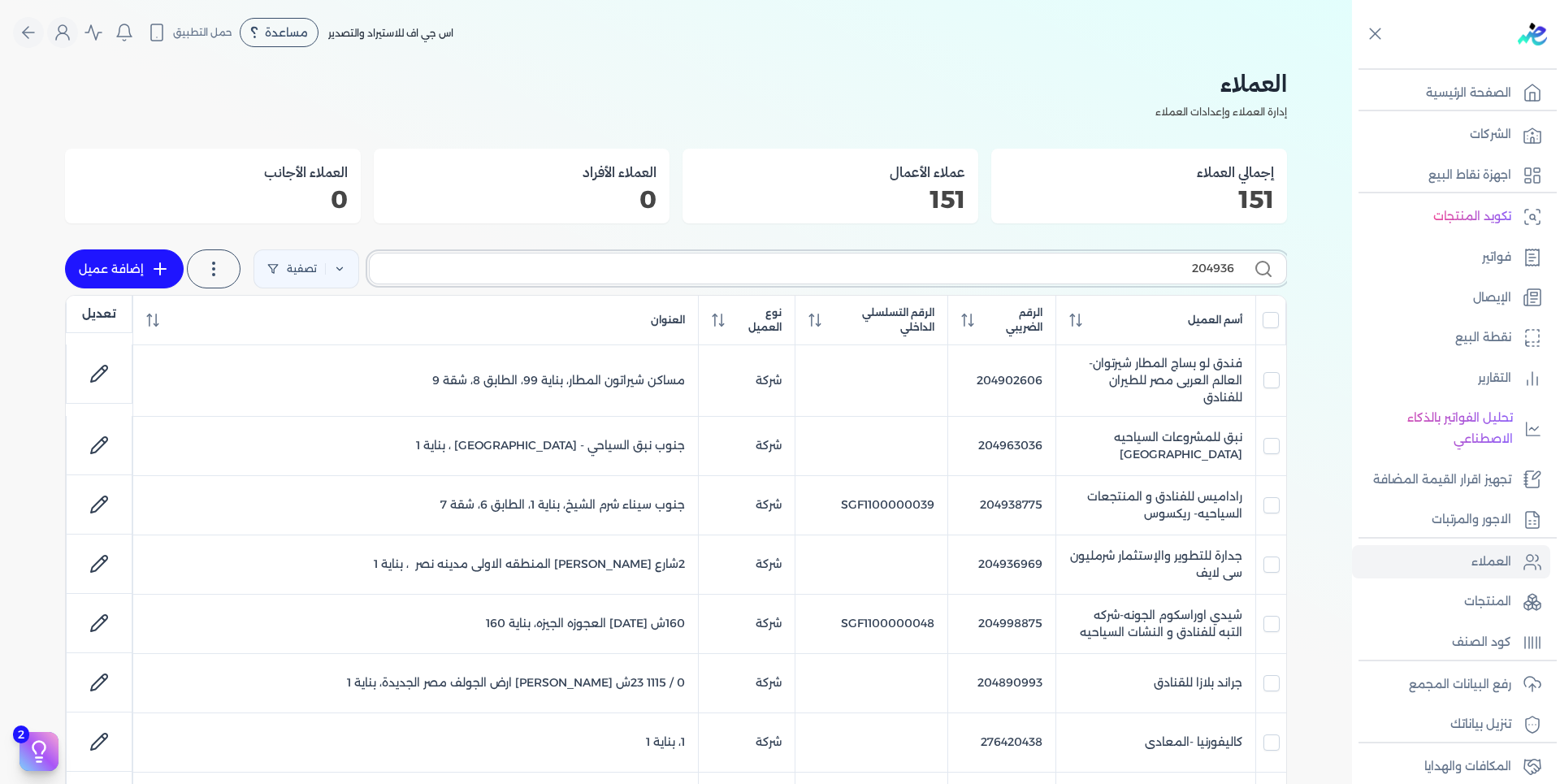
checkbox input "false"
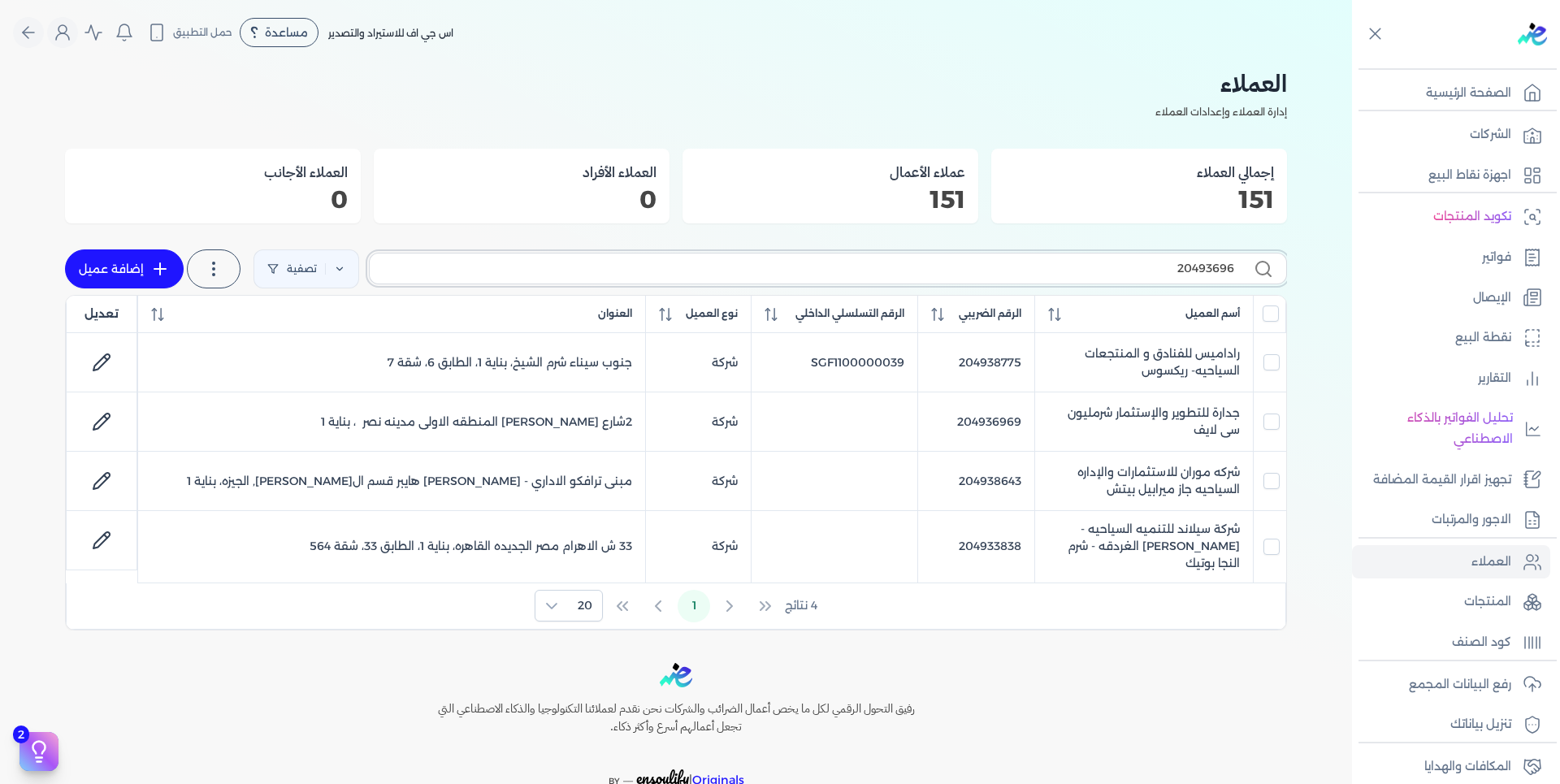
type input "204936969"
checkbox input "false"
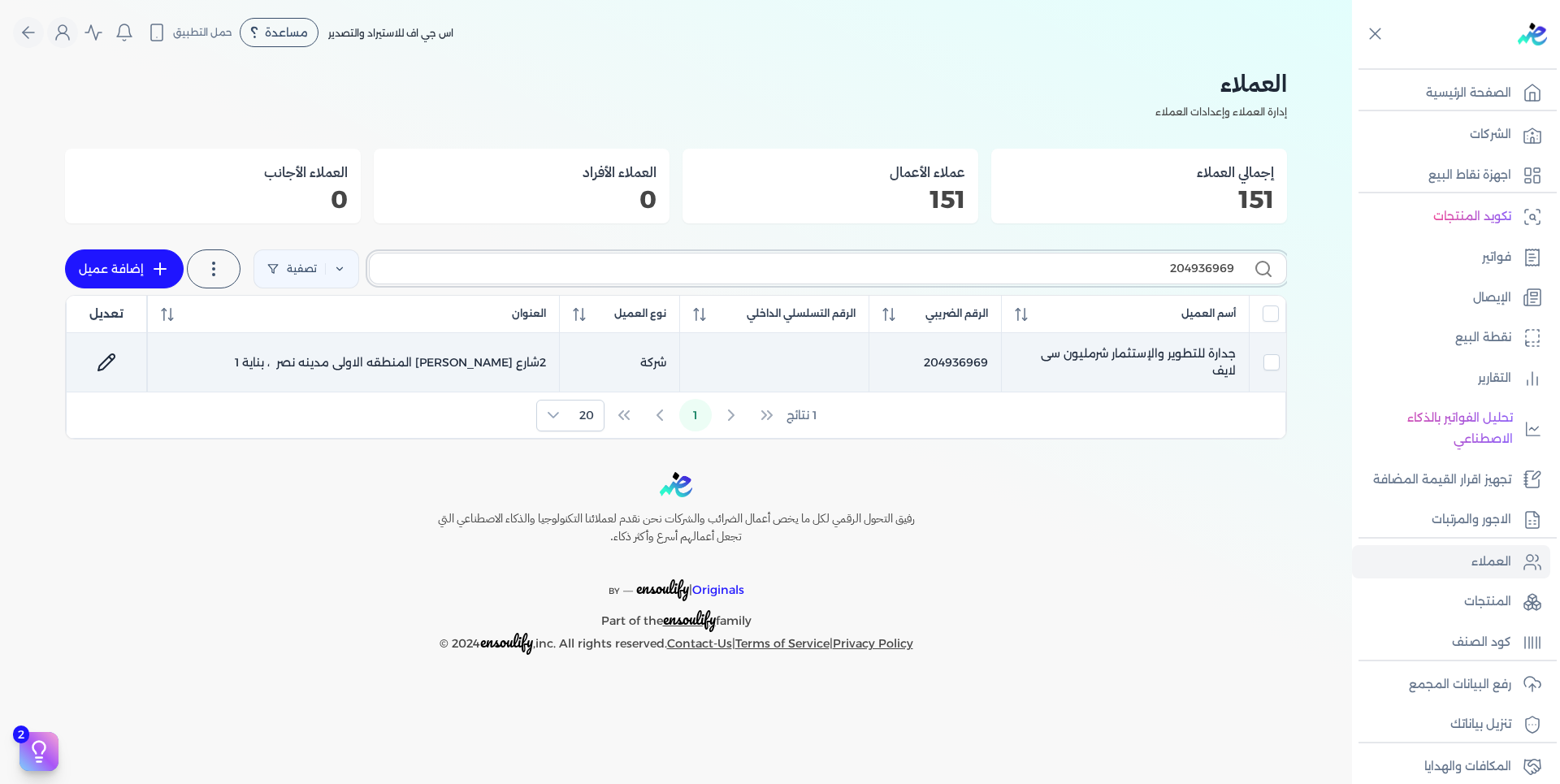
type input "204936969"
drag, startPoint x: 1018, startPoint y: 363, endPoint x: 1238, endPoint y: 369, distance: 220.1
click at [1238, 369] on td "جدارة للتطوير والإستثمار شرمليون سى لايف" at bounding box center [1125, 363] width 248 height 60
checkbox input "true"
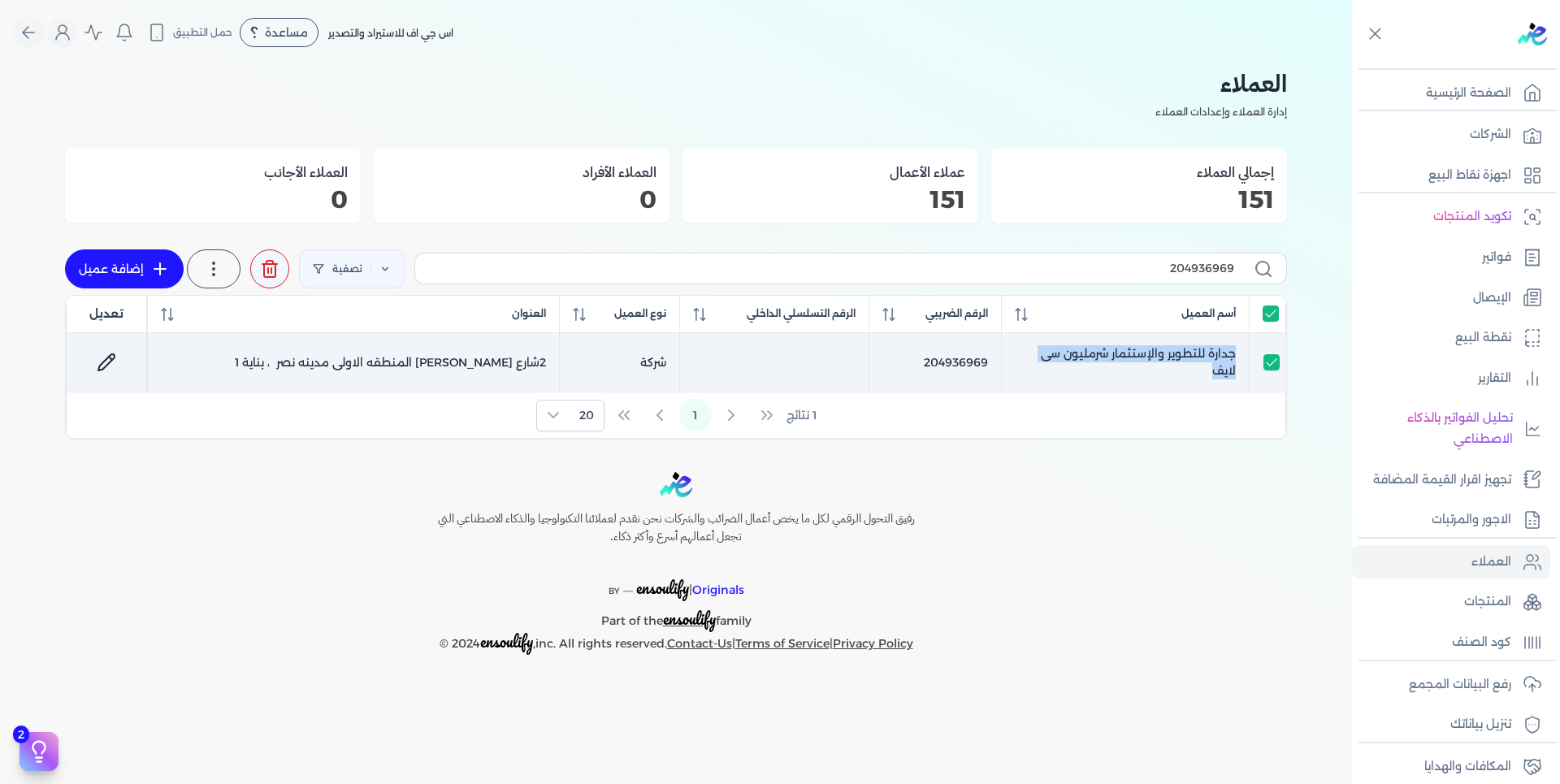
copy td "جدارة للتطوير والإستثمار شرمليون سى لايف"
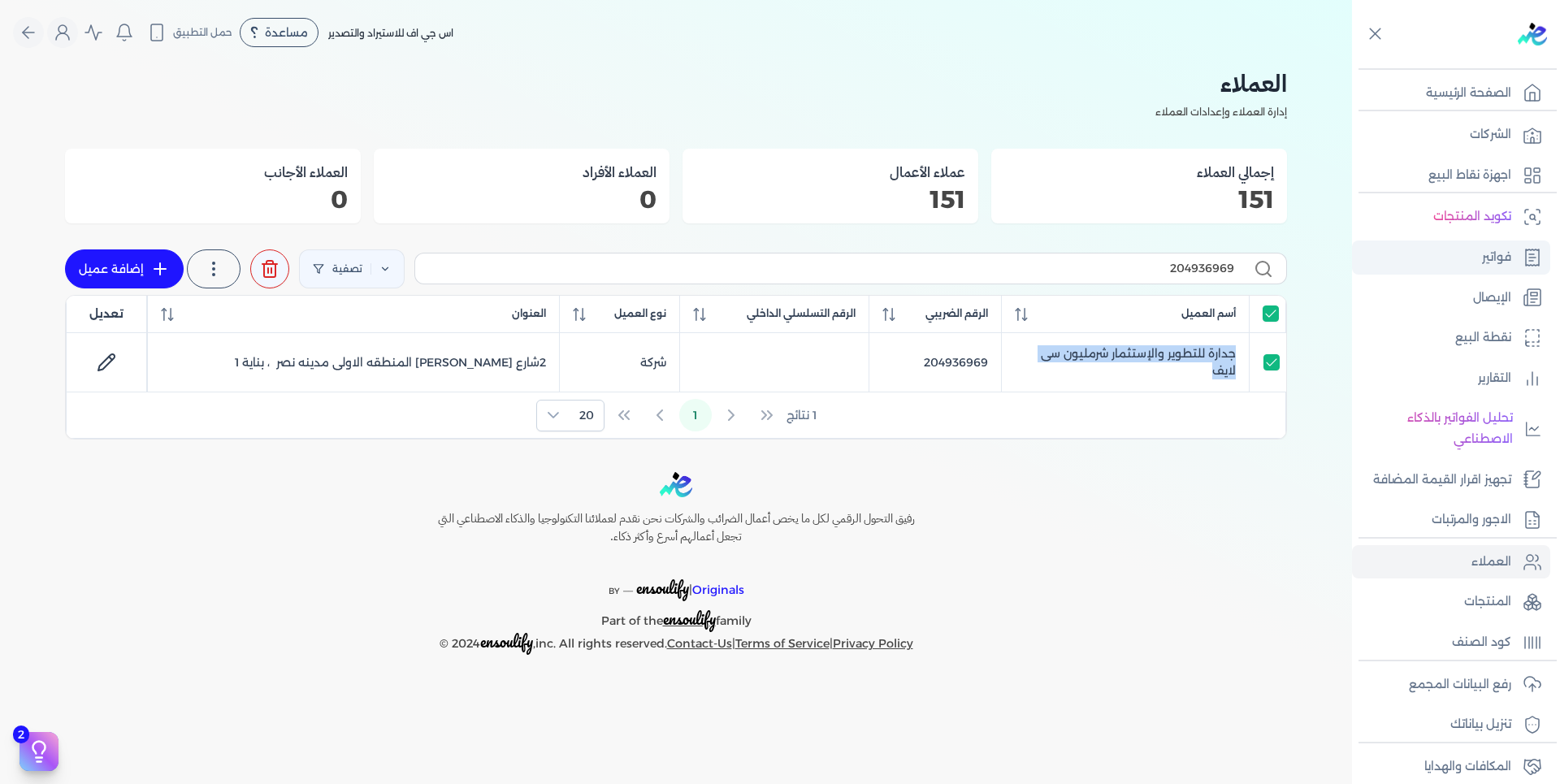
click at [1440, 253] on link "فواتير" at bounding box center [1451, 257] width 198 height 34
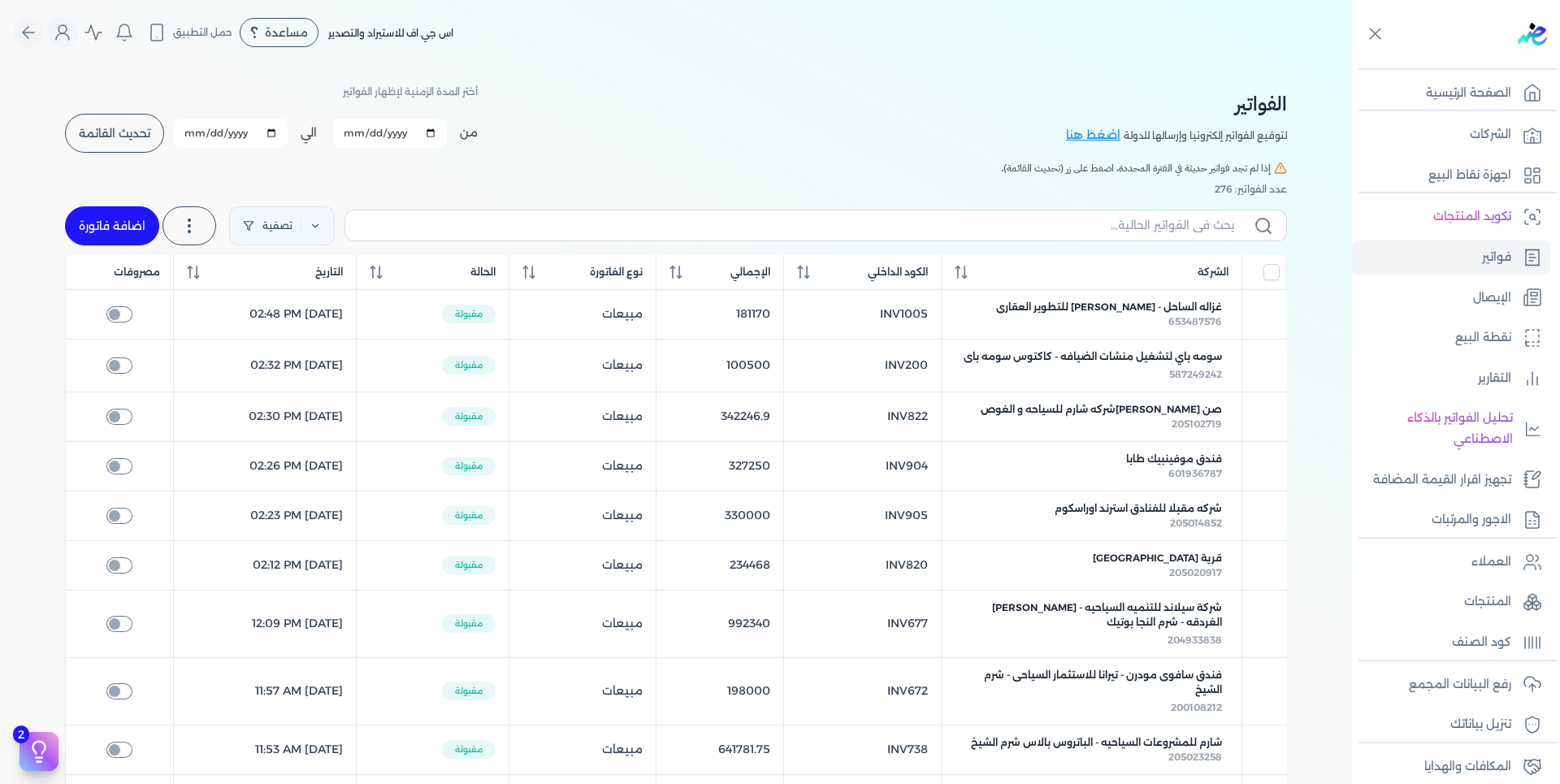
click at [126, 225] on link "اضافة فاتورة" at bounding box center [112, 226] width 94 height 39
select select "EGP"
select select "B"
select select "EGS"
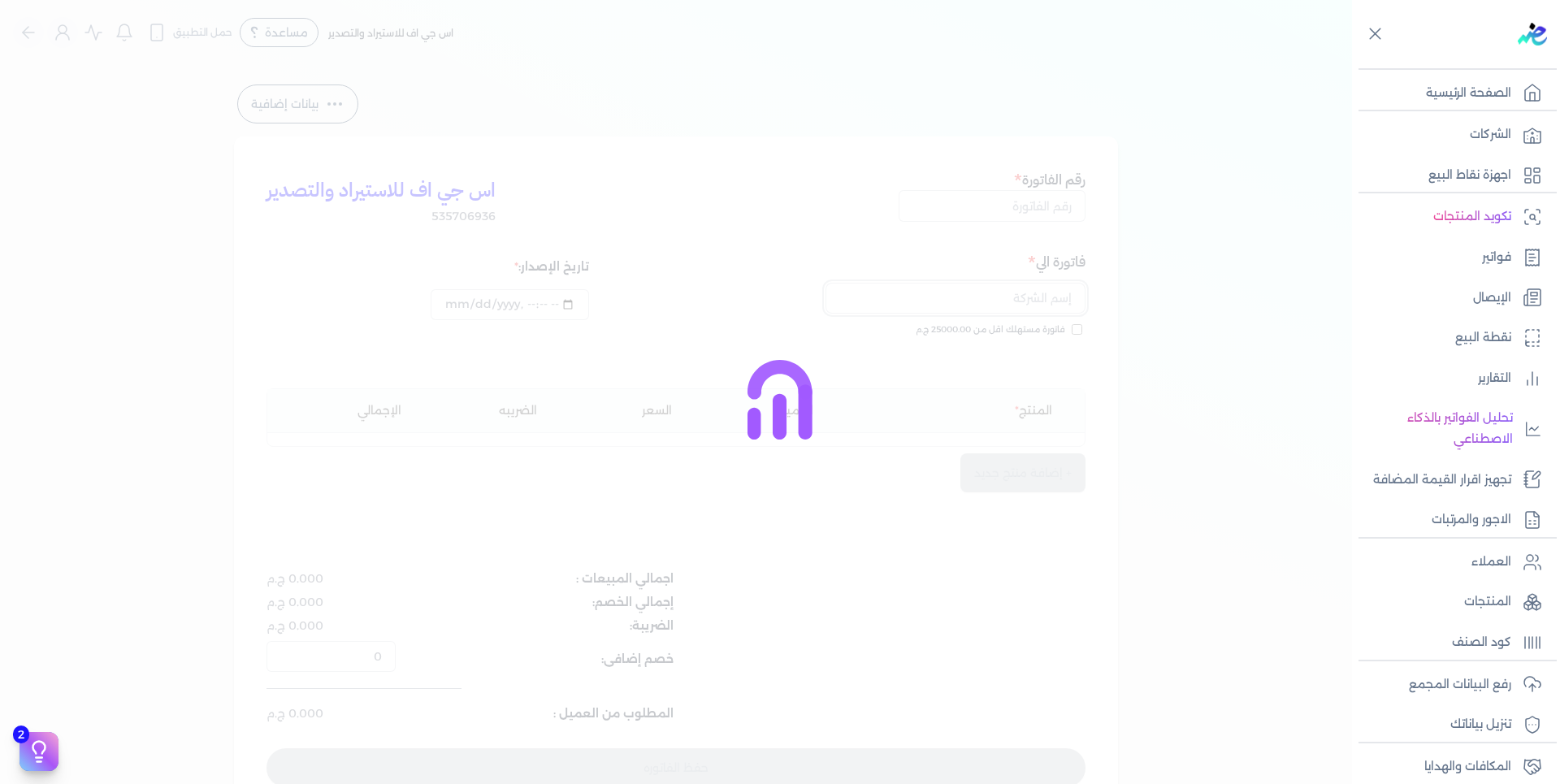
click at [1041, 294] on input "text" at bounding box center [955, 298] width 260 height 31
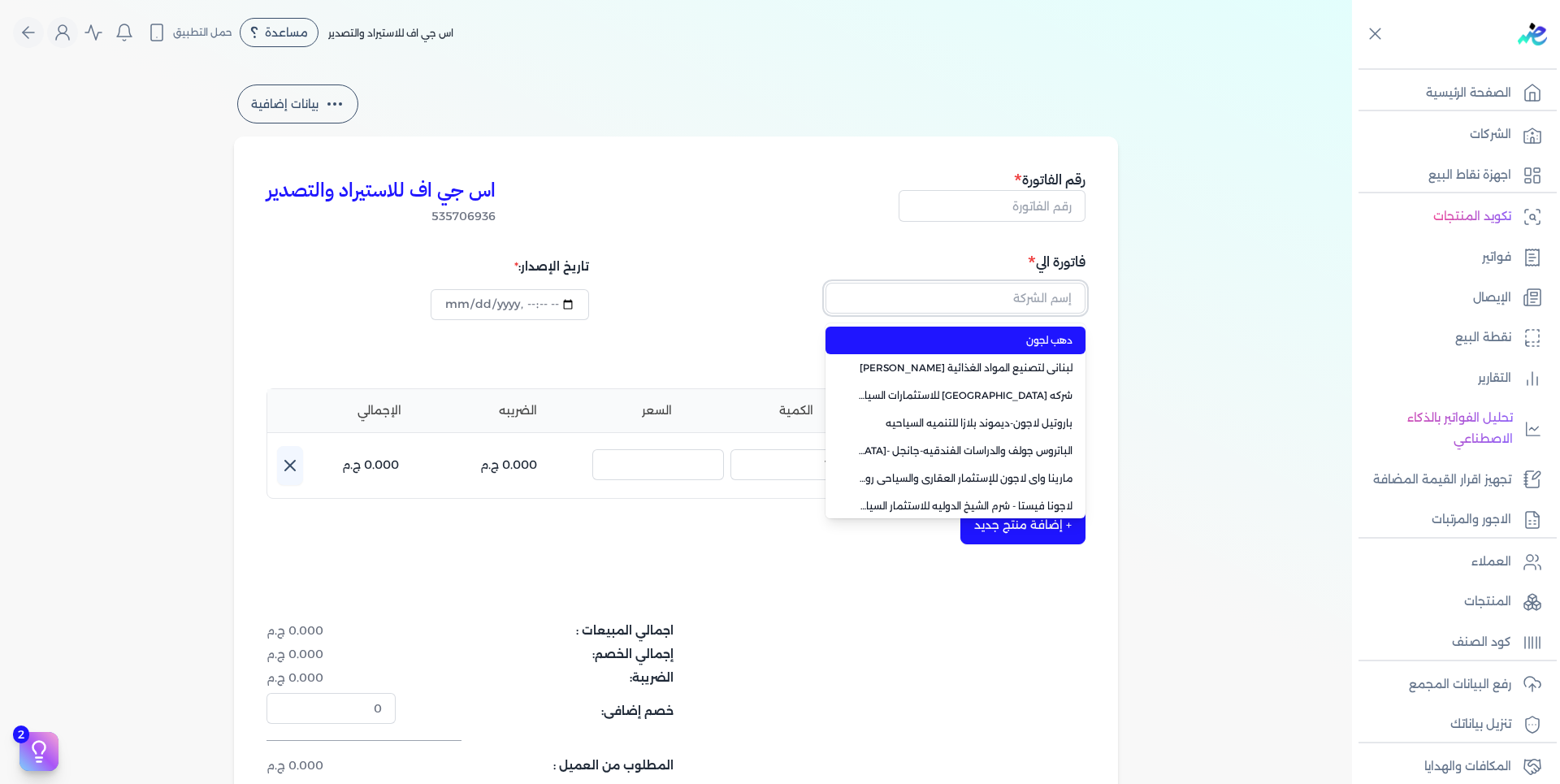
paste input "جدارة للتطوير والإستثمار شرمليون سى لايف"
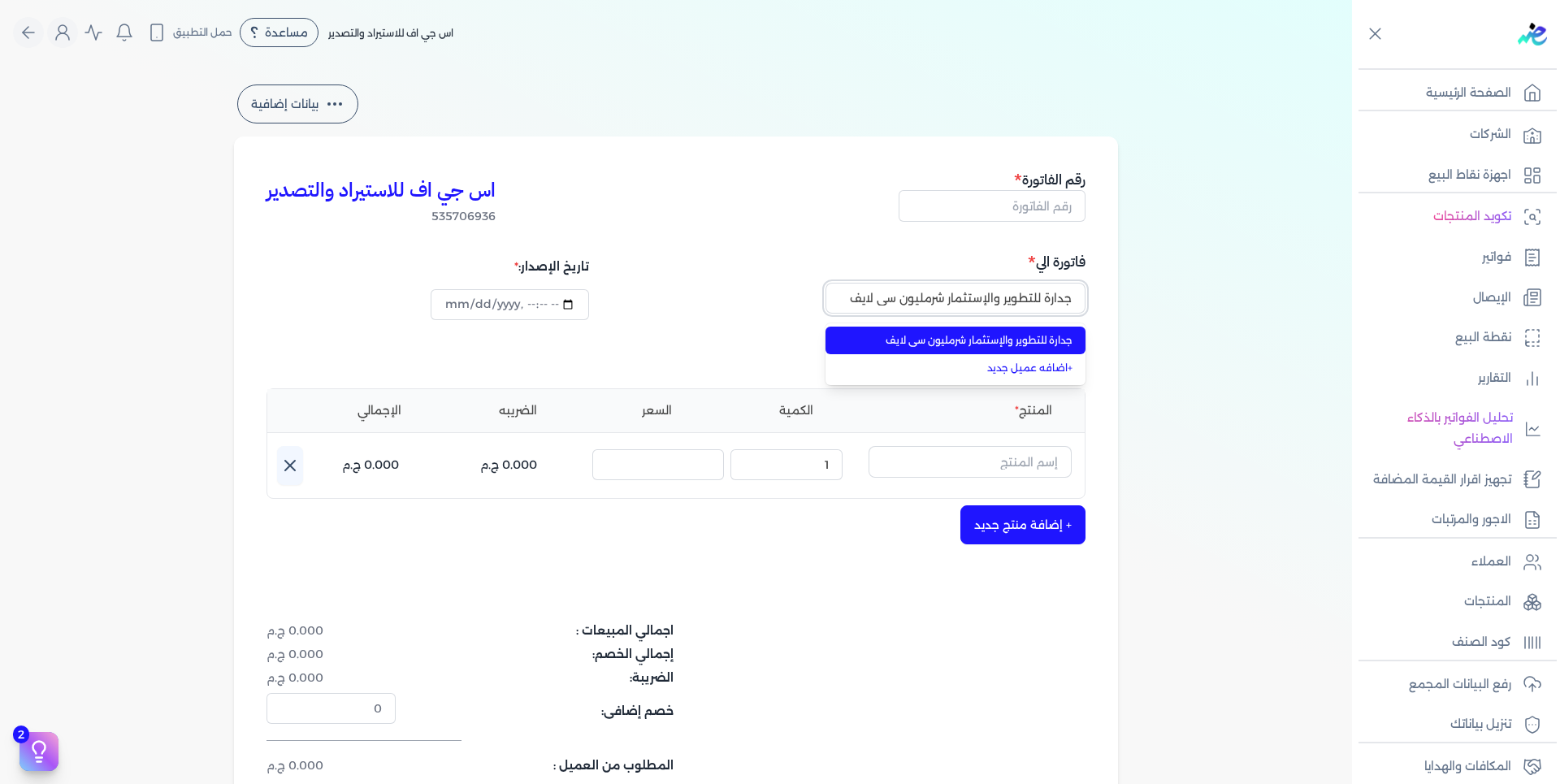
type input "جدارة للتطوير والإستثمار شرمليون سى لايف"
click at [1057, 343] on span "جدارة للتطوير والإستثمار شرمليون سى لايف" at bounding box center [965, 340] width 214 height 14
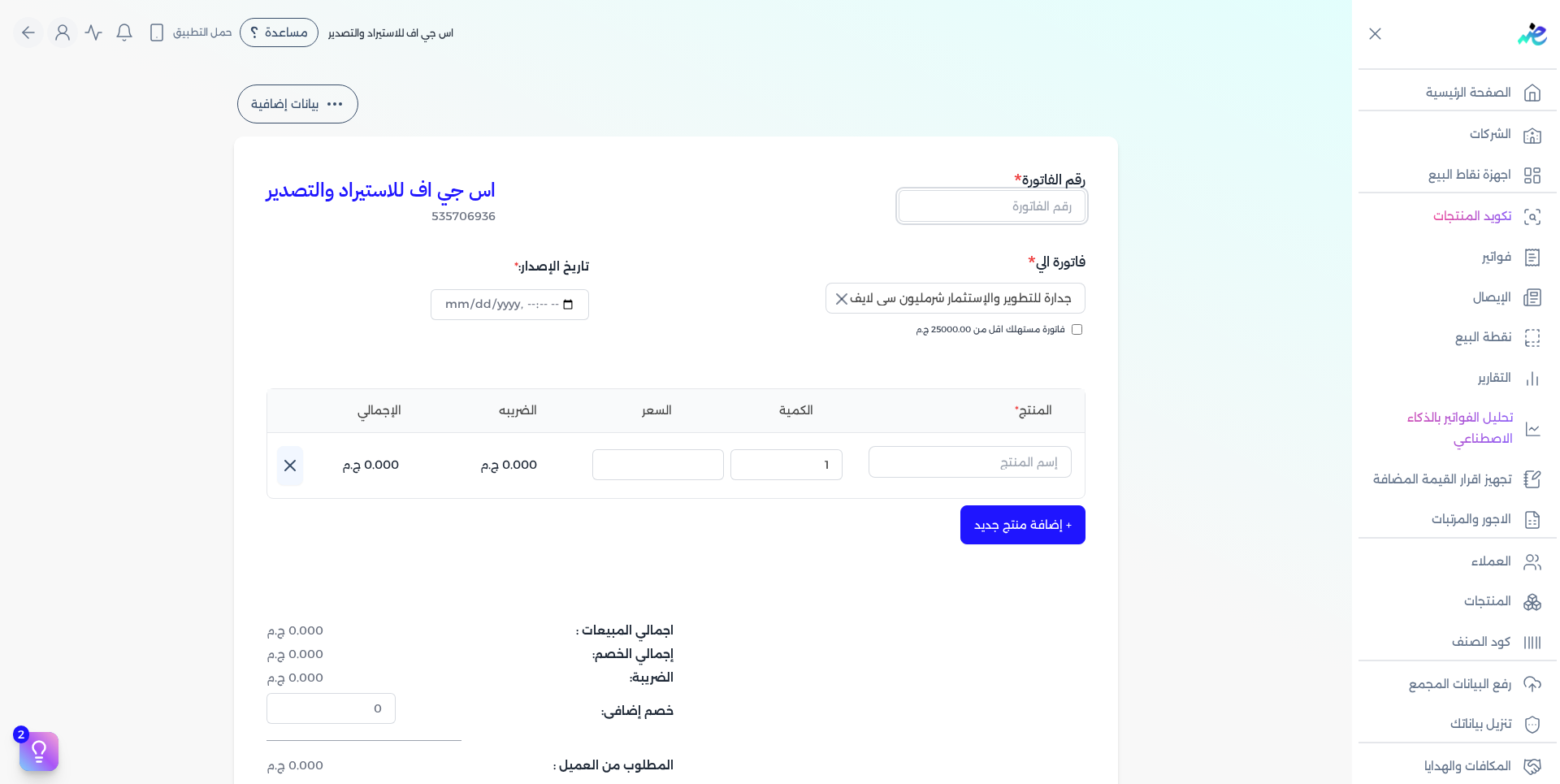
click at [1050, 206] on input "text" at bounding box center [992, 205] width 187 height 31
type input "ه"
type input "I"
type input "INV818"
drag, startPoint x: 1017, startPoint y: 458, endPoint x: 1047, endPoint y: 442, distance: 34.0
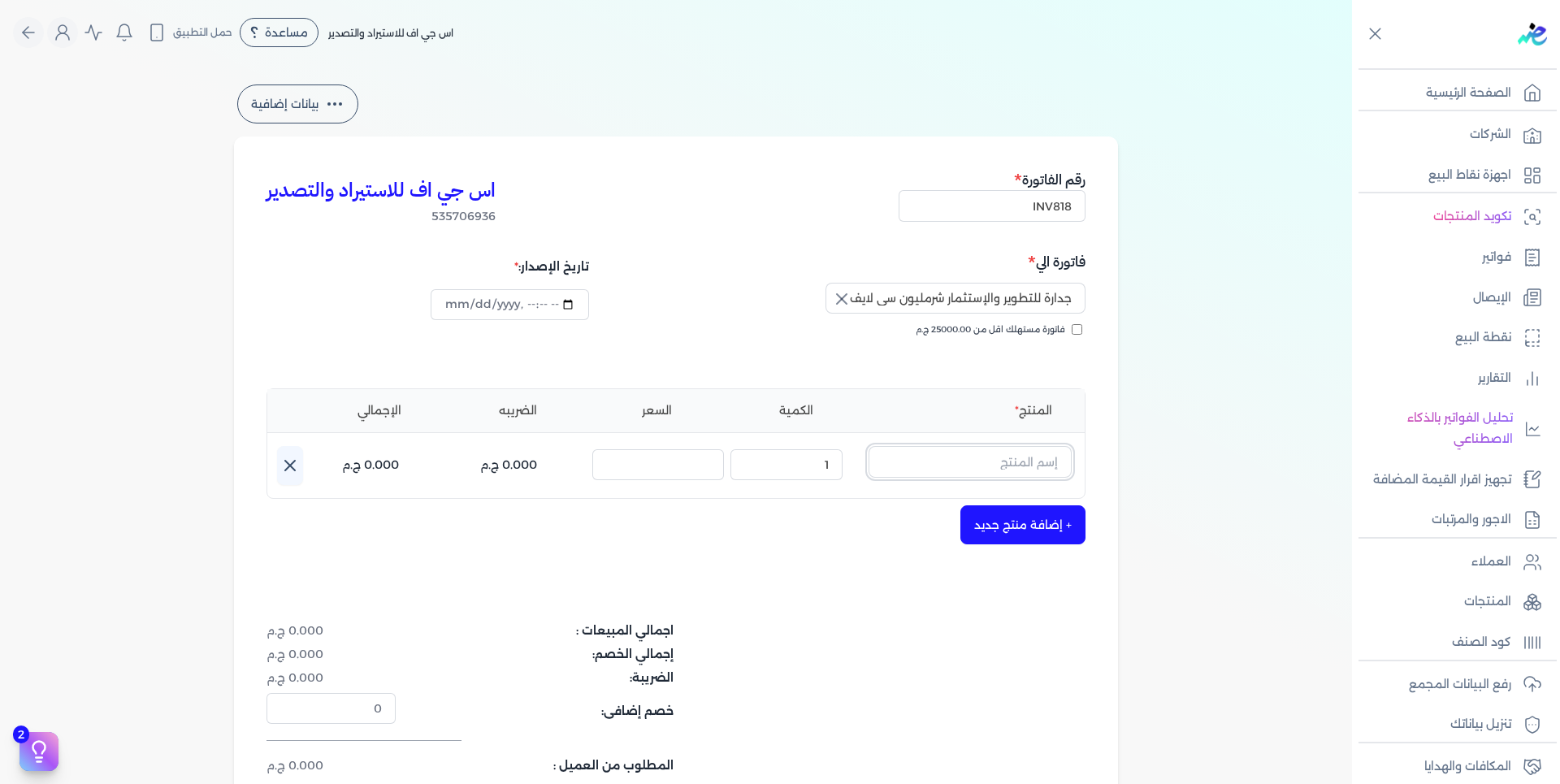
click at [1016, 458] on input "text" at bounding box center [971, 461] width 203 height 31
type input "S"
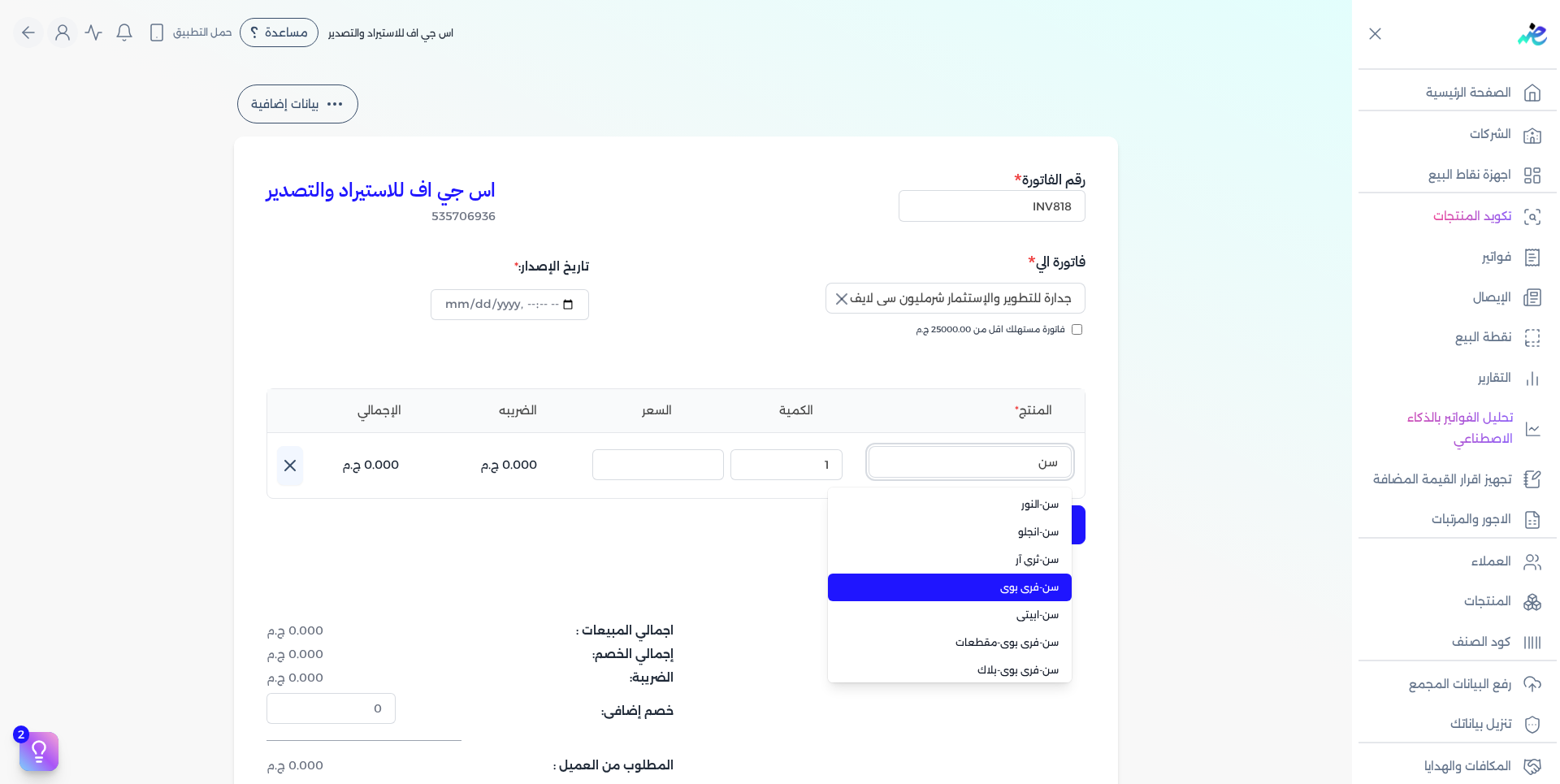
type input "سن"
click at [1052, 593] on span "سن-فرى بوى" at bounding box center [960, 587] width 198 height 14
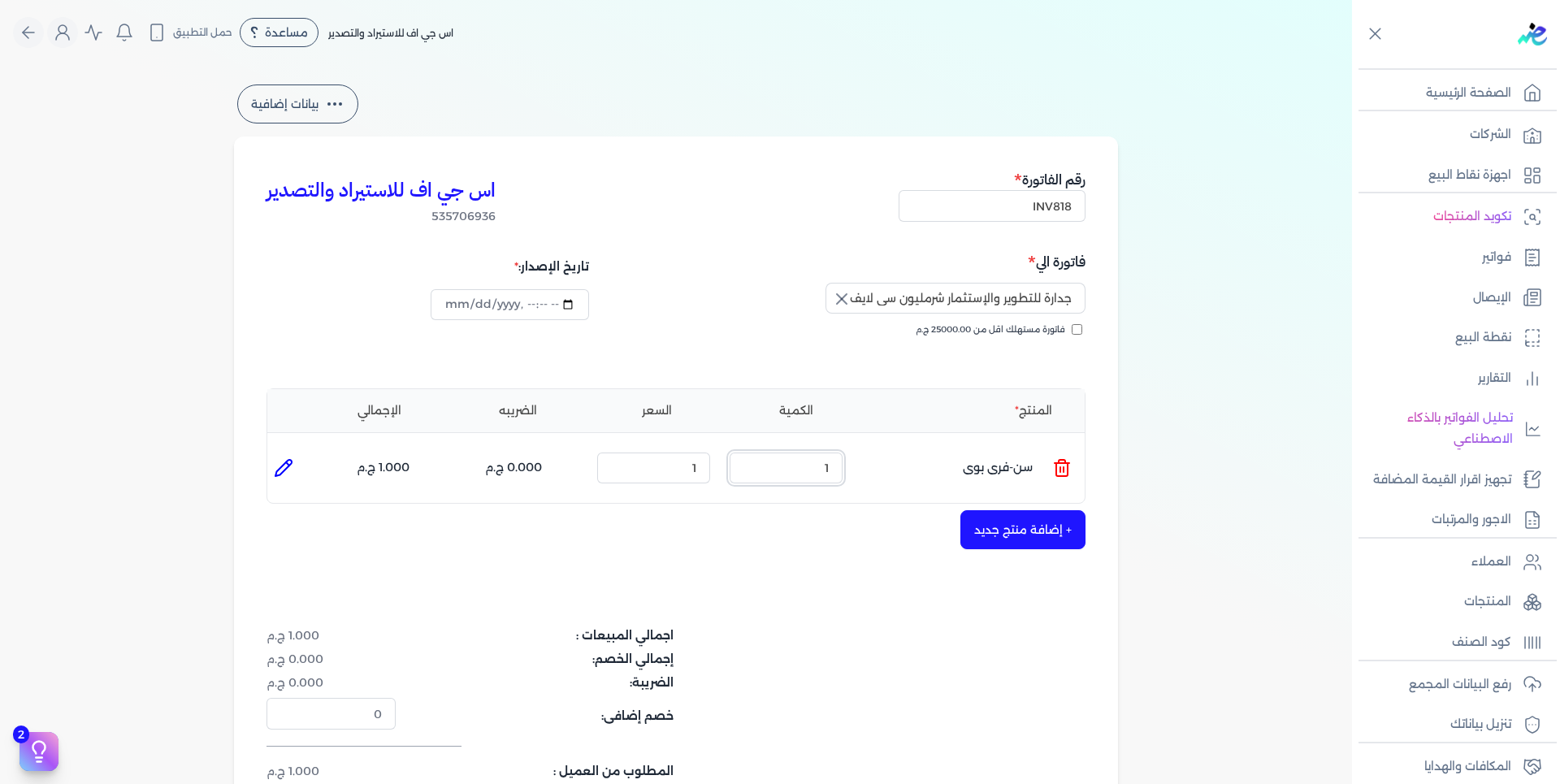
drag, startPoint x: 813, startPoint y: 467, endPoint x: 1010, endPoint y: 434, distance: 199.7
click at [843, 452] on input "1" at bounding box center [786, 468] width 113 height 31
type input "1999.73"
click at [710, 452] on input "1" at bounding box center [653, 468] width 113 height 31
type input "290"
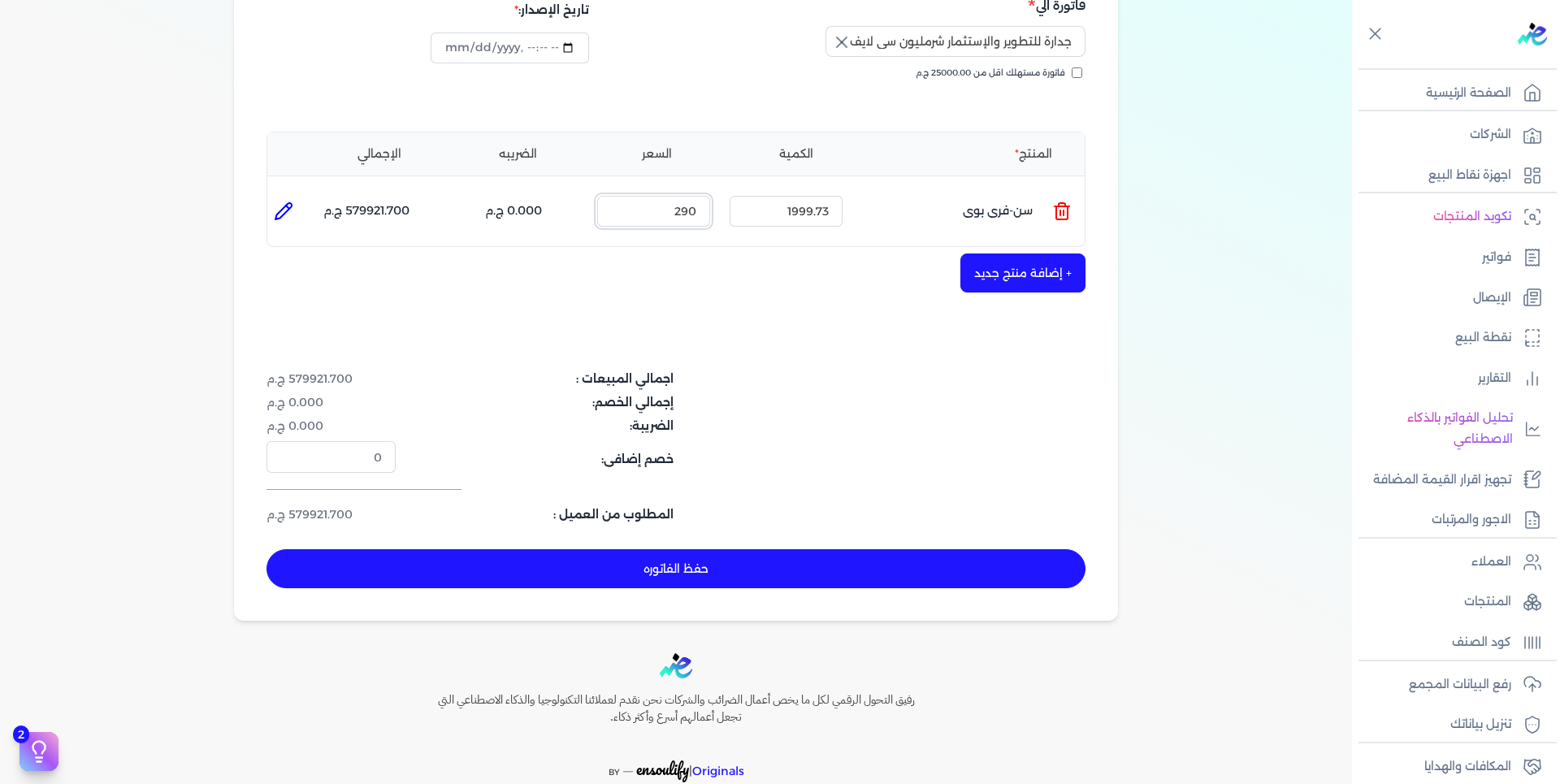
scroll to position [264, 0]
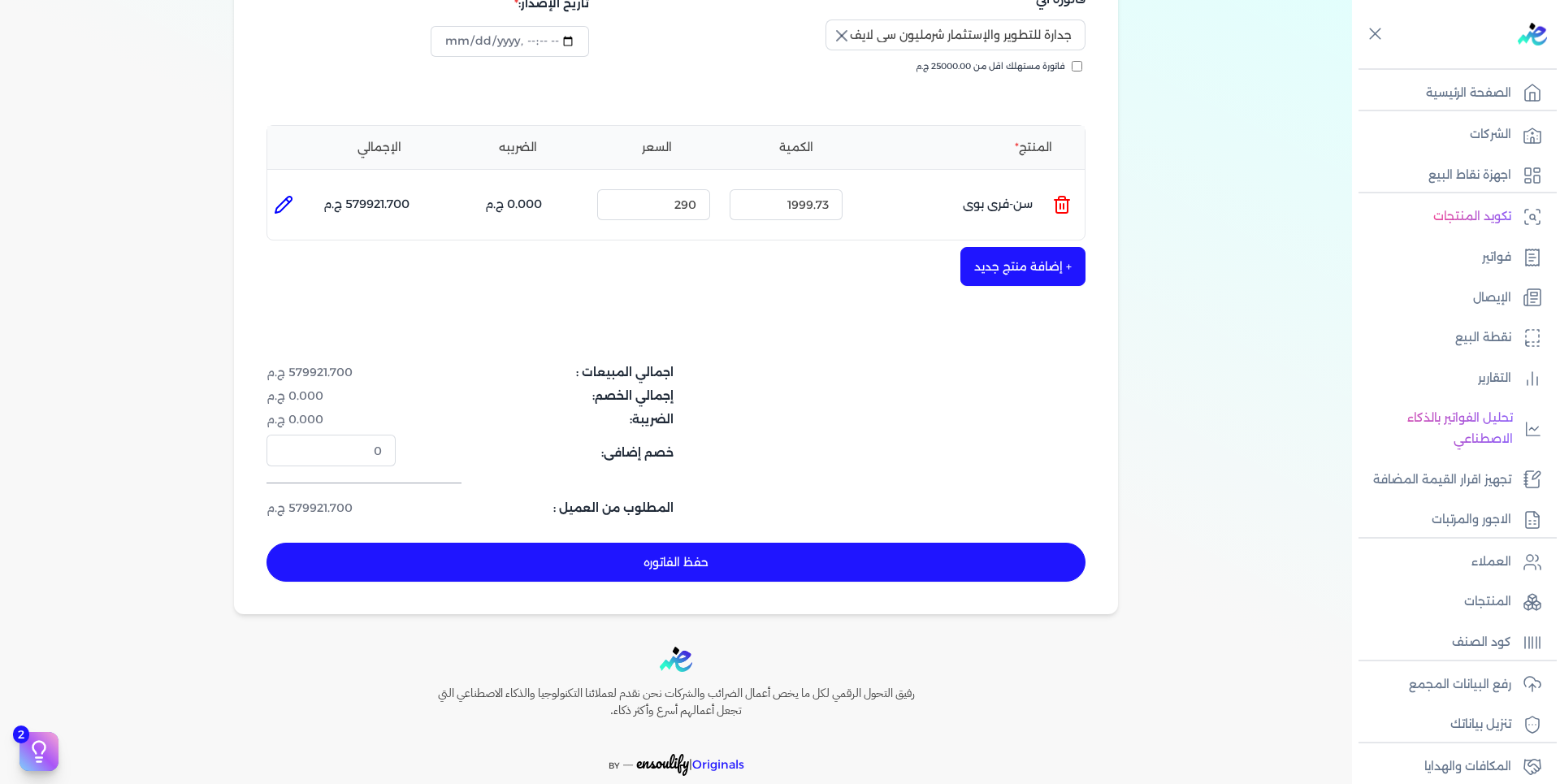
click at [753, 553] on button "حفظ الفاتوره" at bounding box center [676, 562] width 819 height 39
type input "[DATE]"
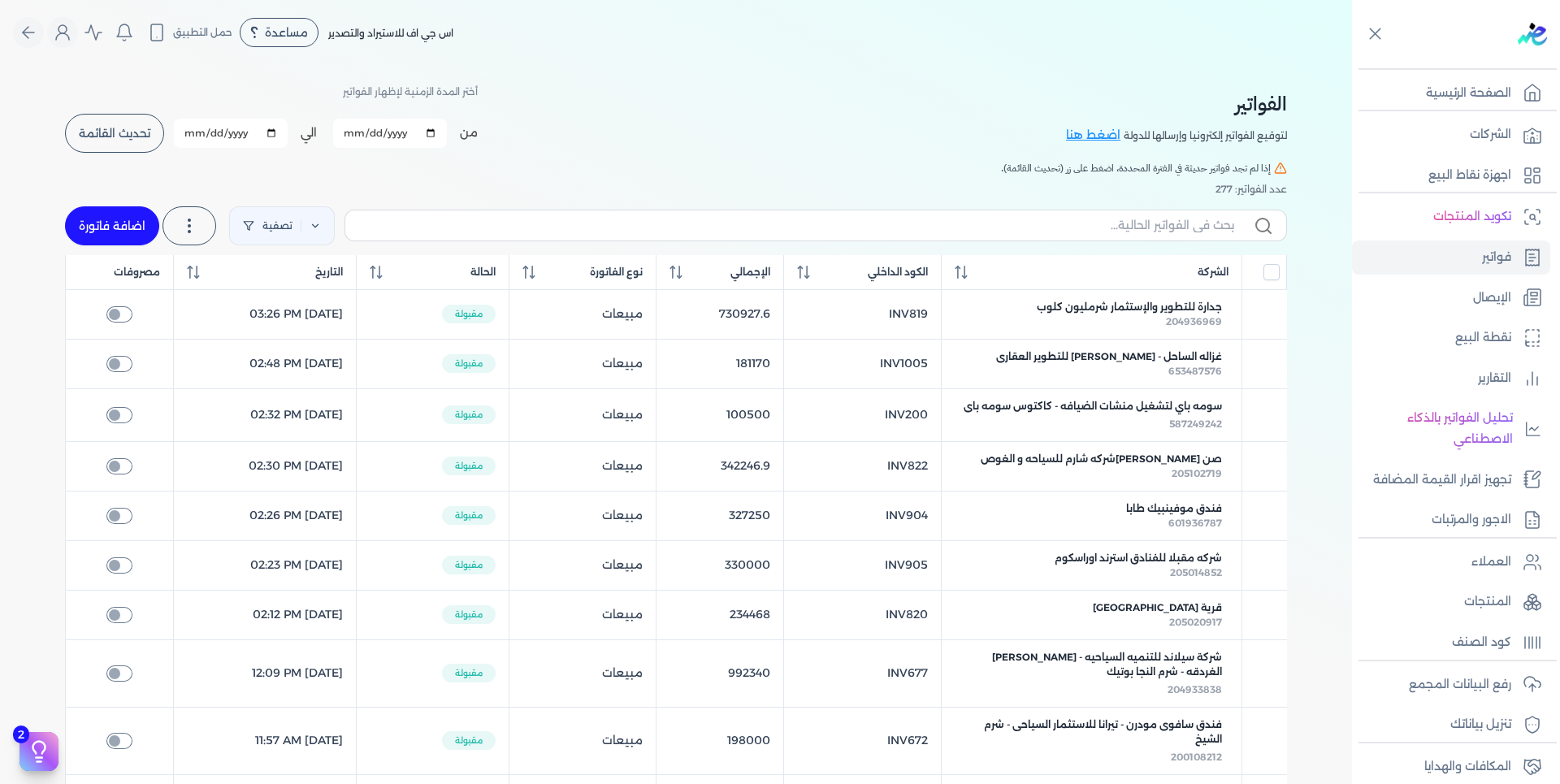
click at [113, 140] on button "تحديث القائمة" at bounding box center [114, 133] width 99 height 39
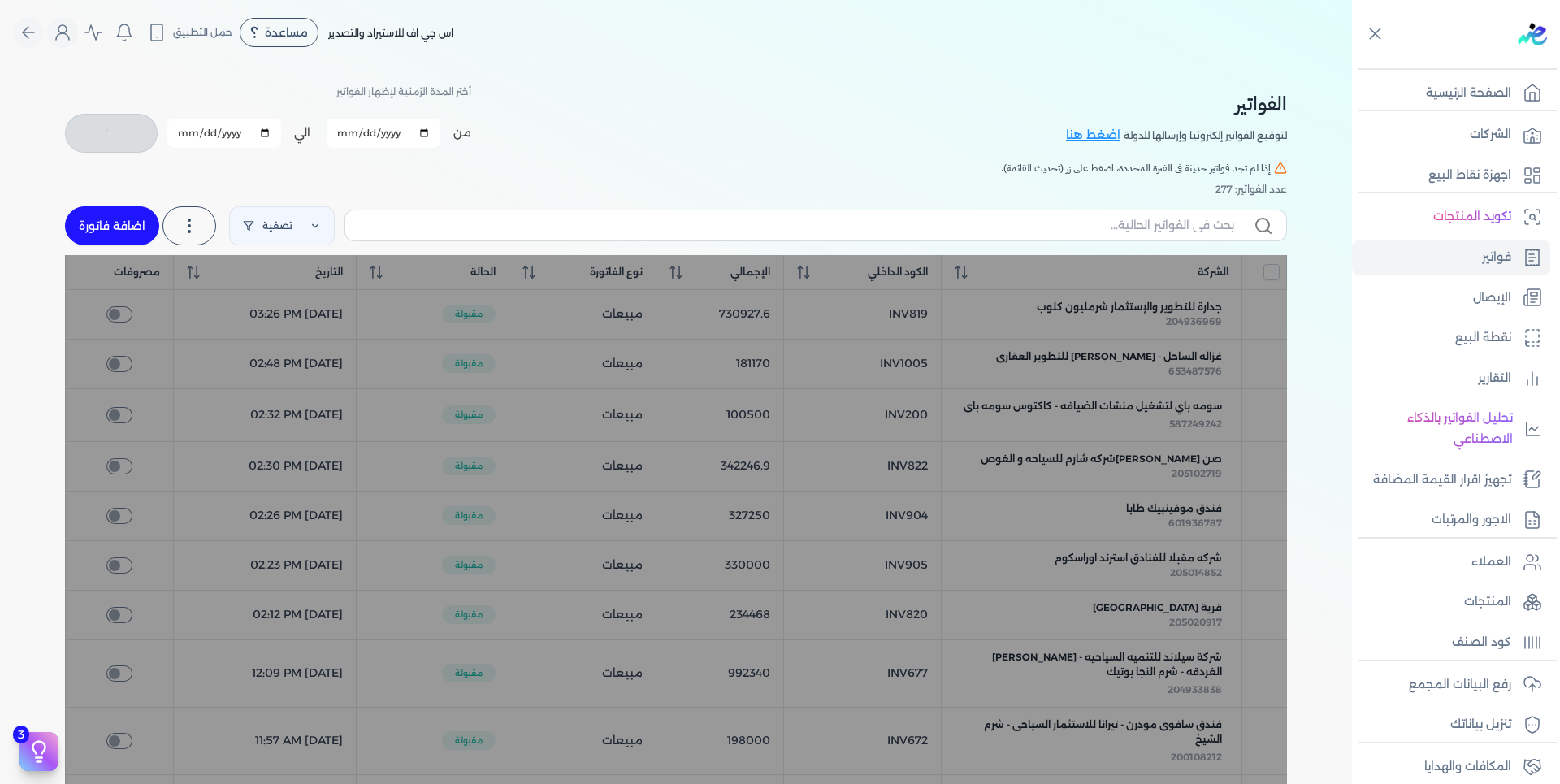
click at [113, 140] on div "من [DATE] الي [DATE] برجاء تحديد فتره زمنيه برجاء تحديد فتره زمنيه صالحة" at bounding box center [268, 133] width 406 height 42
checkbox input "false"
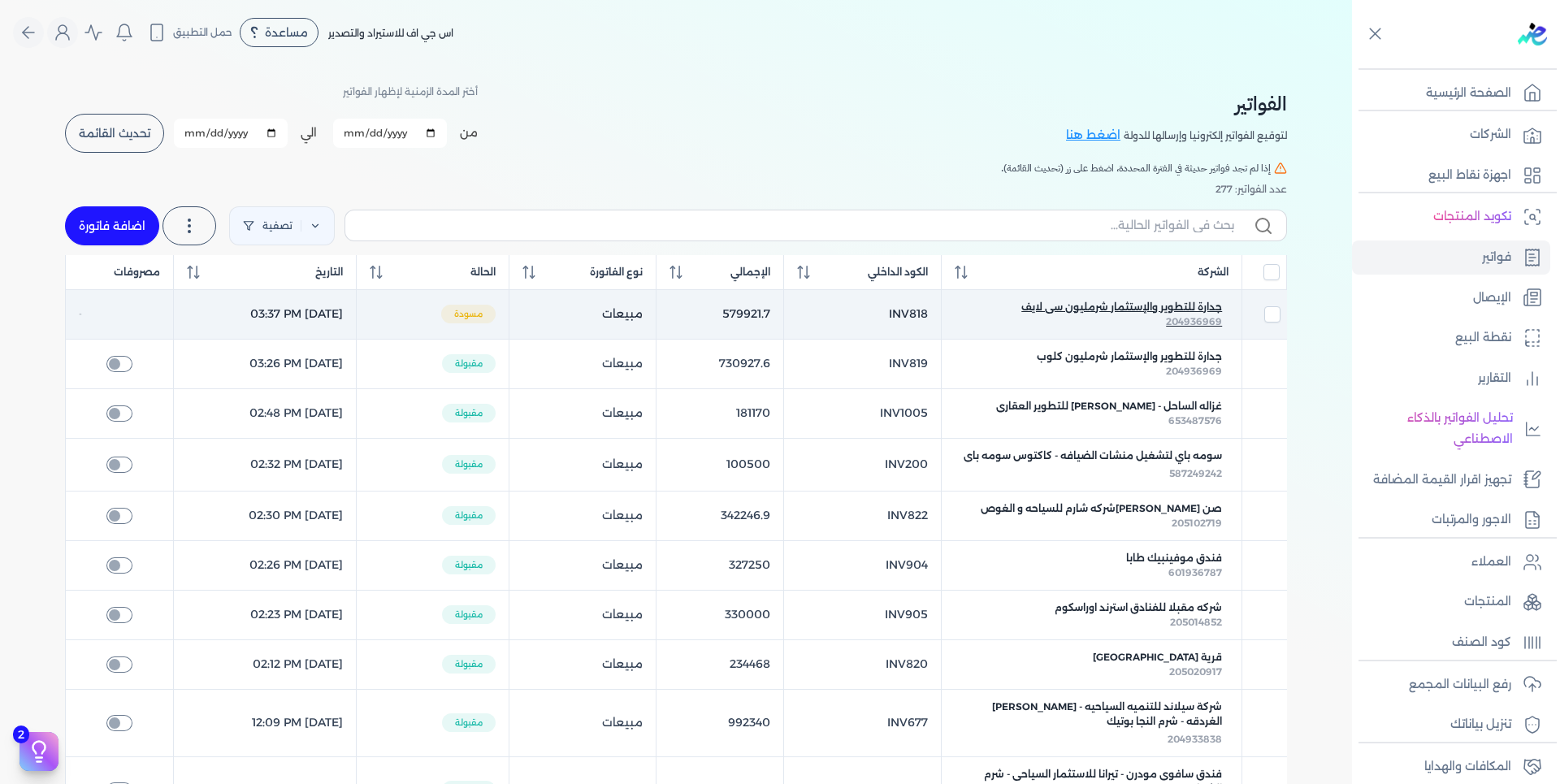
click at [1127, 306] on span "جدارة للتطوير والإستثمار شرمليون سى لايف" at bounding box center [1121, 306] width 201 height 14
select select "EGP"
select select "B"
select select "EGS"
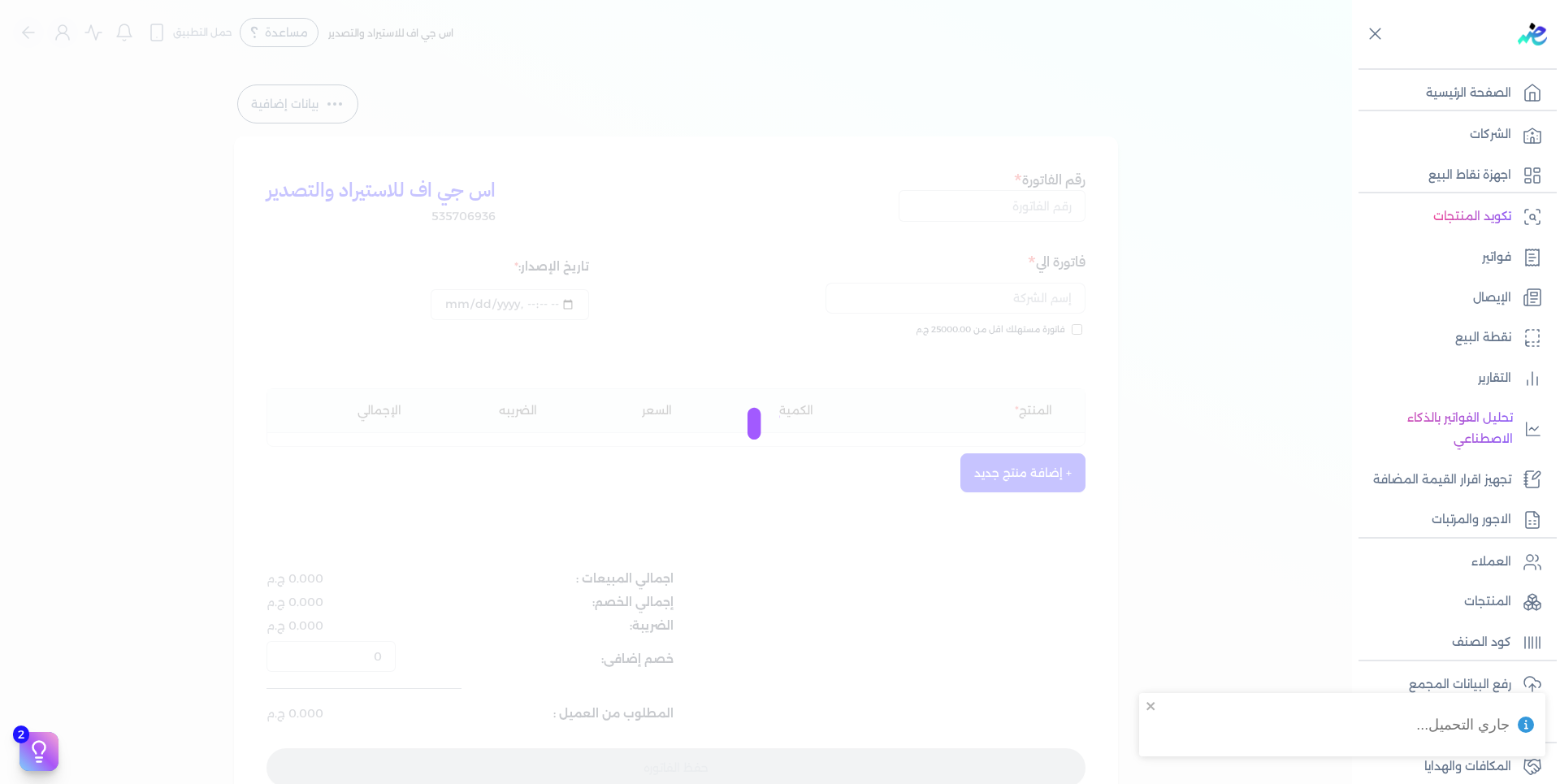
type input "INV818"
type input "جدارة للتطوير والإستثمار شرمليون سى لايف"
type input "[DATE]T16:37:29"
type input "[DATE]"
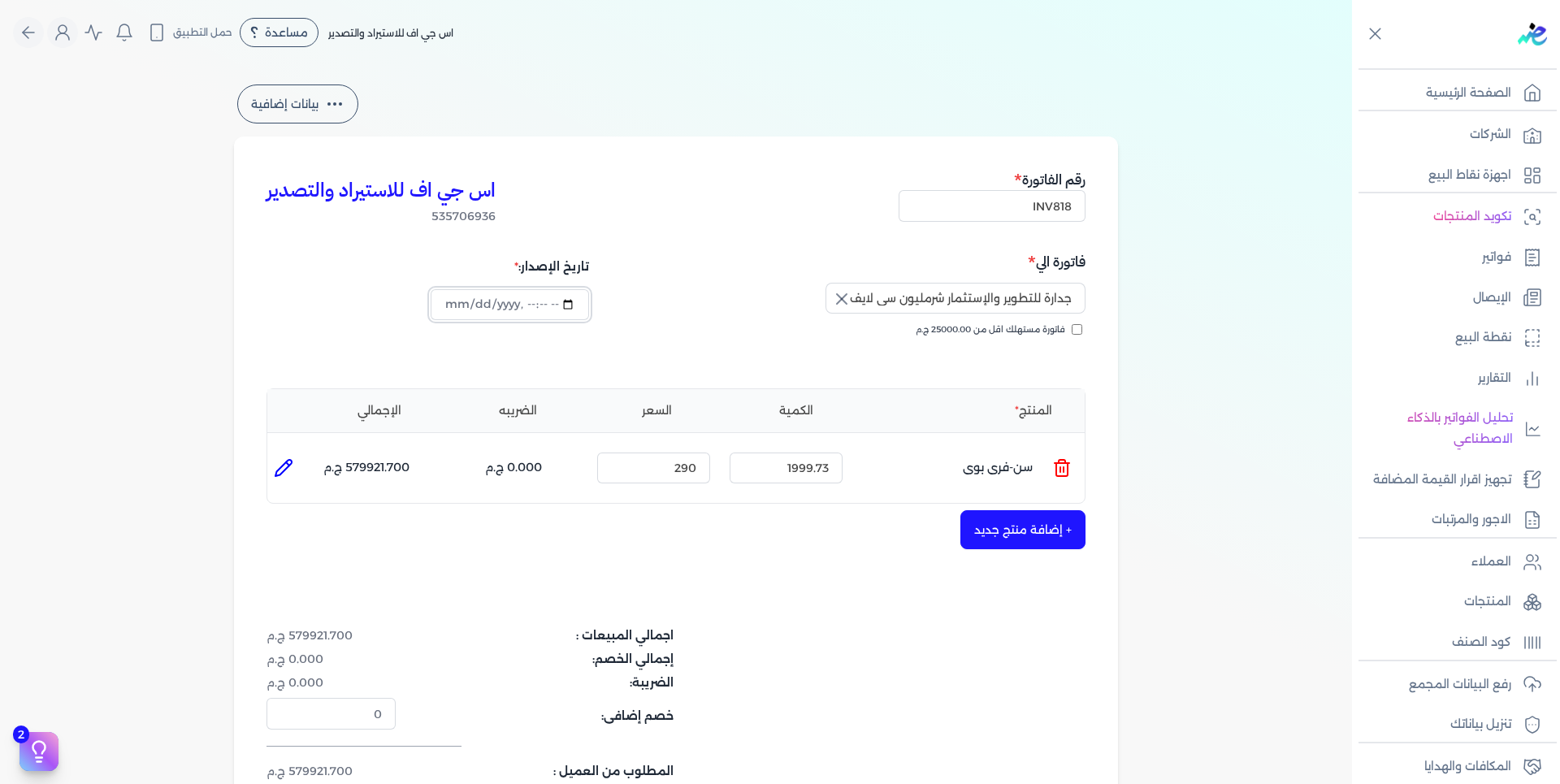
click at [474, 306] on input "datetime-local" at bounding box center [510, 305] width 158 height 31
type input "[DATE]T16:04:29"
click at [493, 345] on div "تاريخ الإصدار:" at bounding box center [469, 309] width 405 height 117
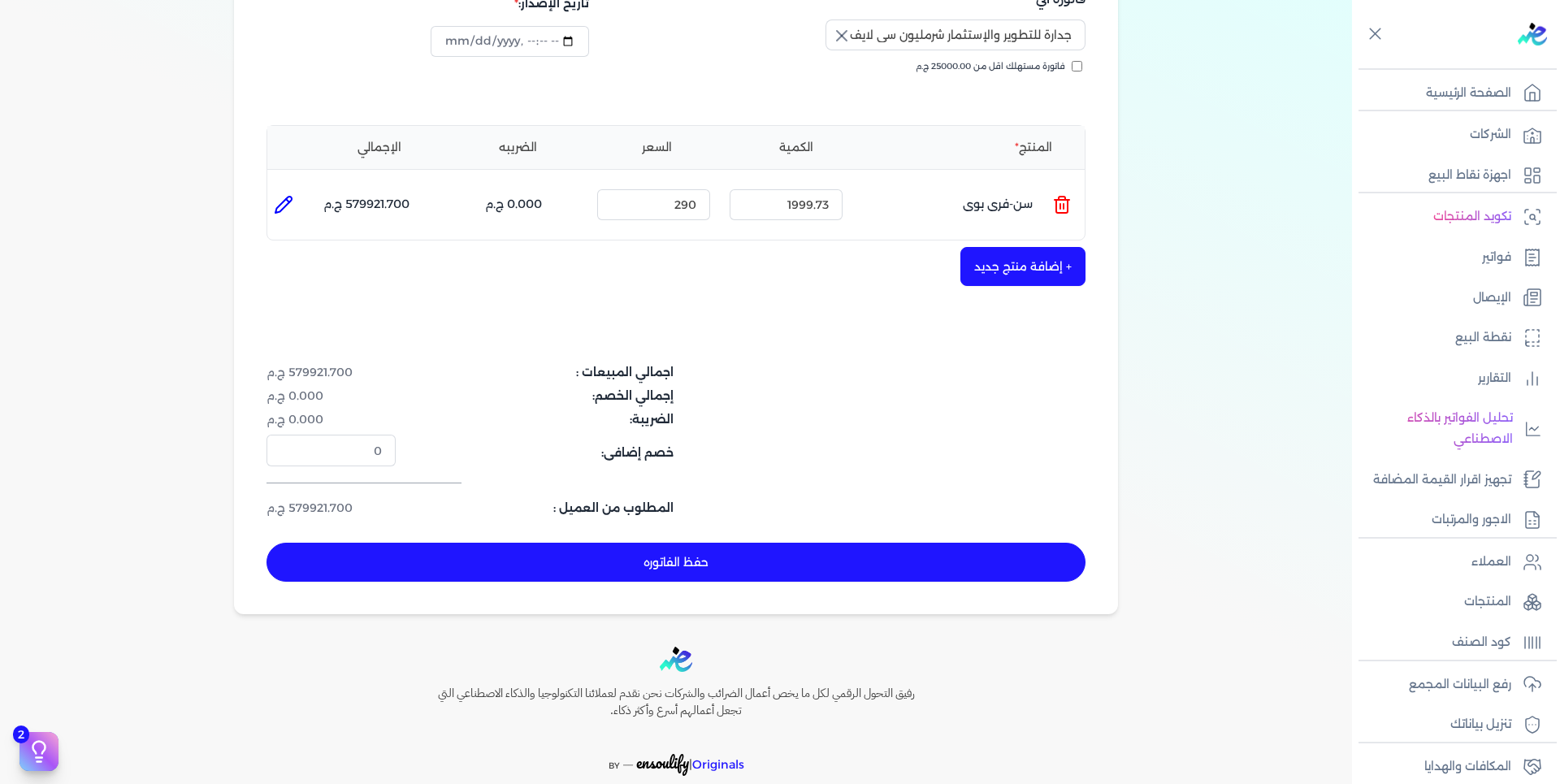
click at [699, 555] on button "حفظ الفاتوره" at bounding box center [676, 562] width 819 height 39
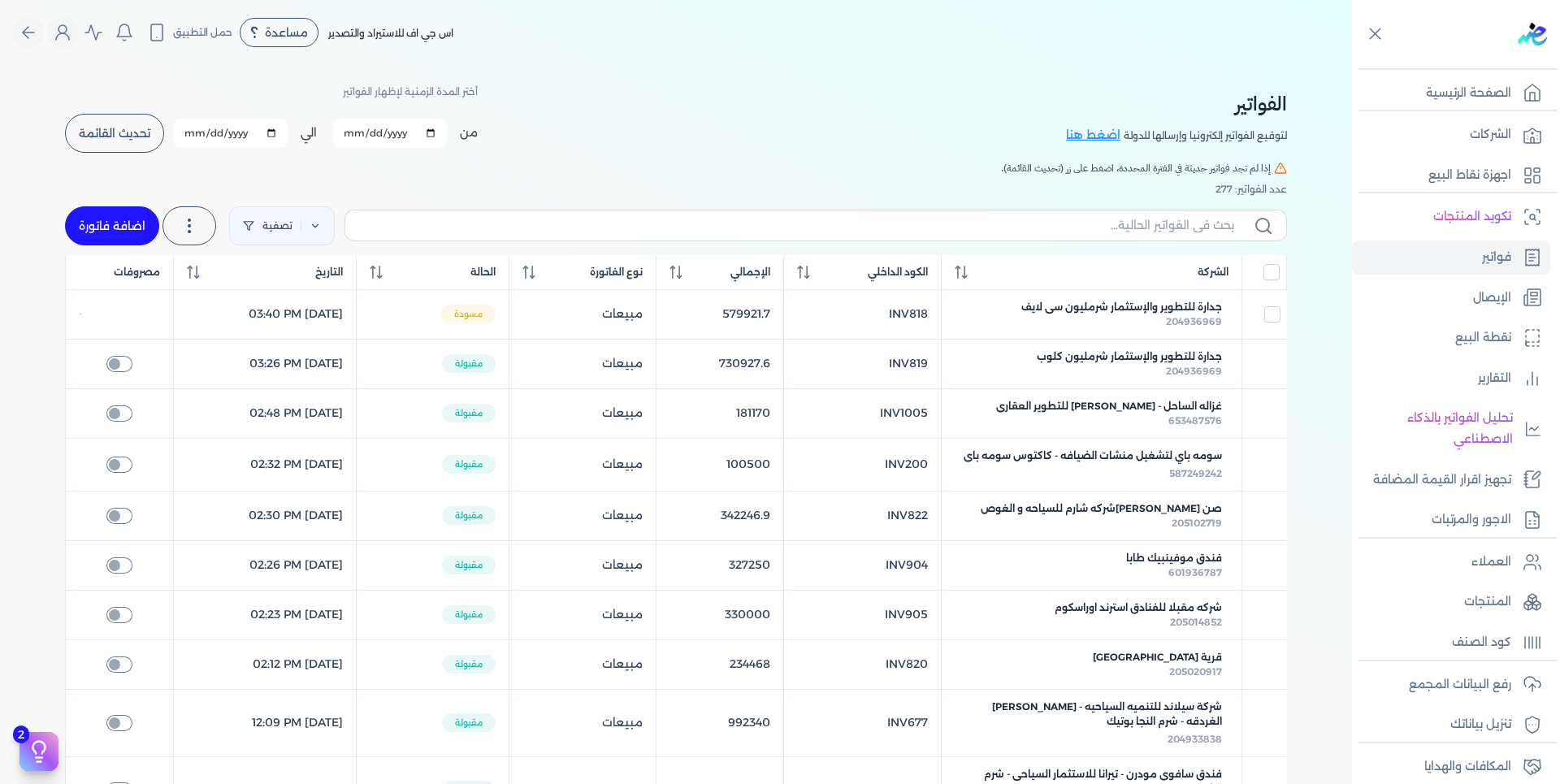
click at [113, 214] on link "اضافة فاتورة" at bounding box center [112, 226] width 94 height 39
select select "EGP"
select select "B"
select select "EGS"
